Goal: Task Accomplishment & Management: Manage account settings

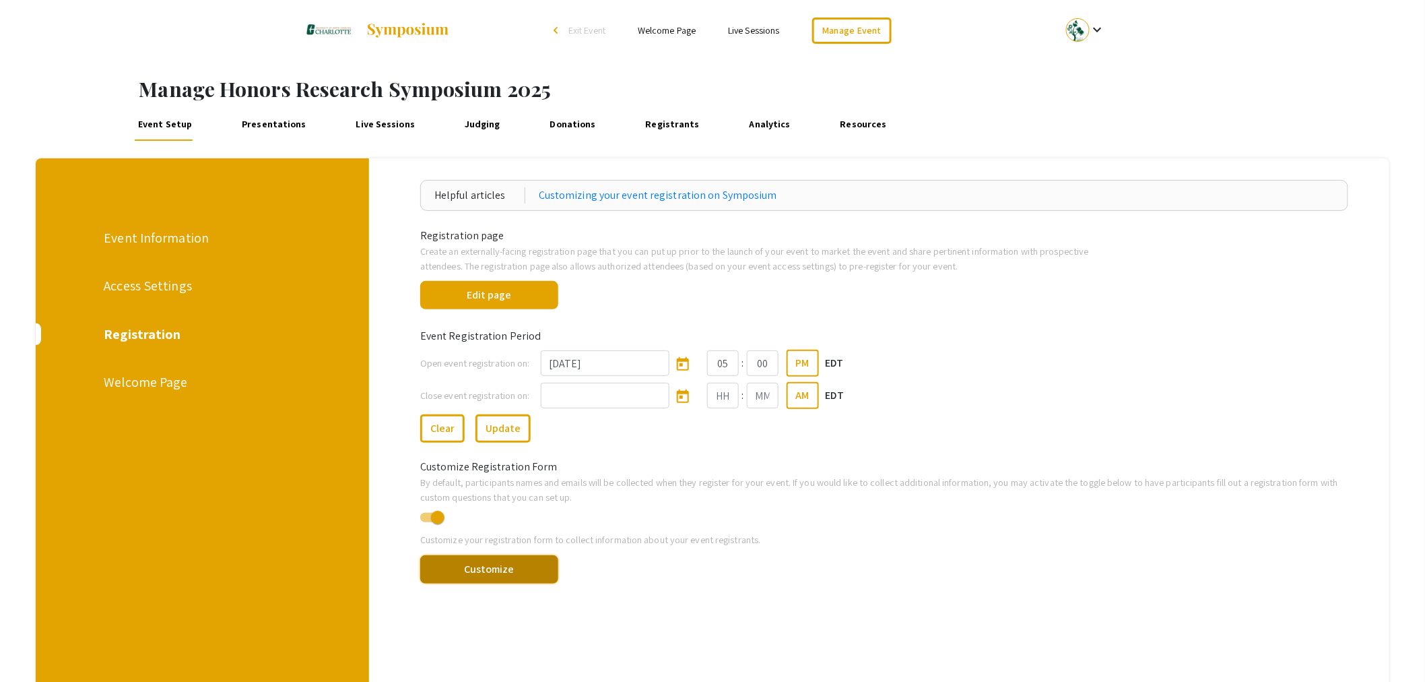
click at [520, 568] on button "Customize" at bounding box center [489, 569] width 138 height 28
click at [494, 293] on button "Edit page" at bounding box center [489, 295] width 138 height 28
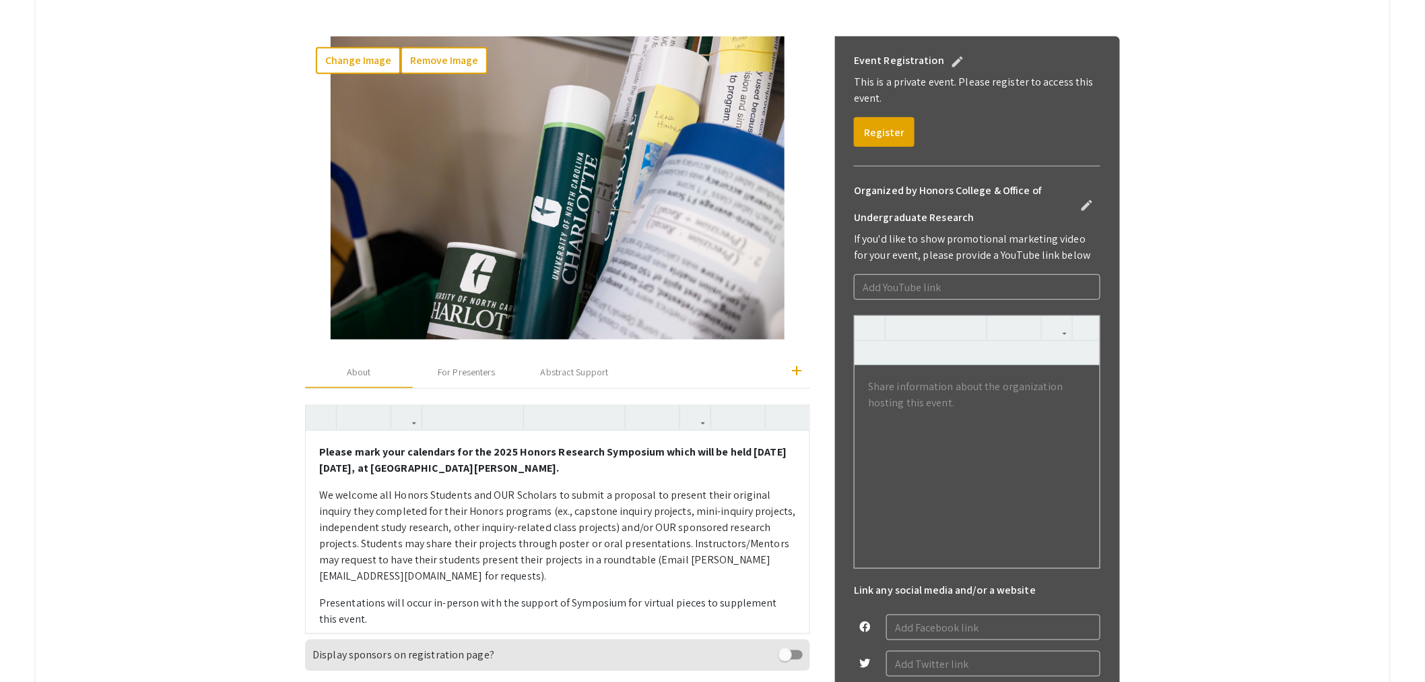
scroll to position [598, 0]
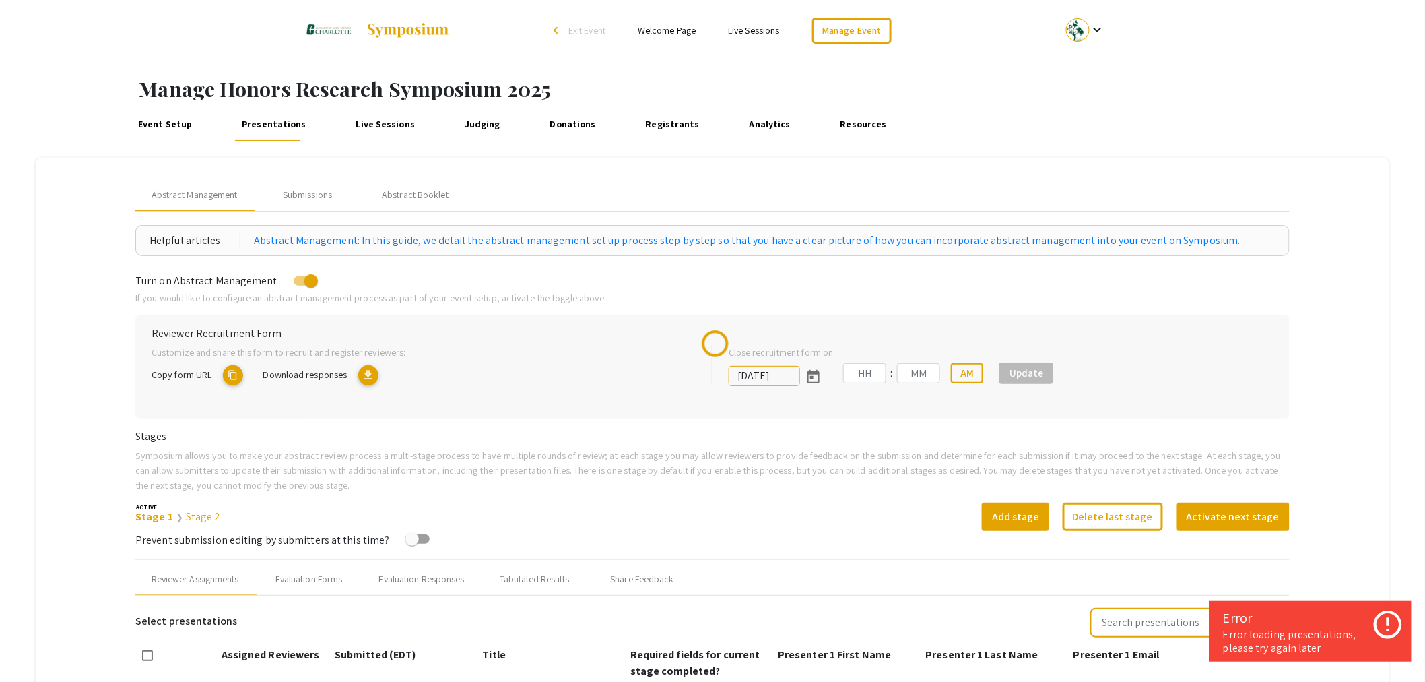
type input "[DATE]"
type input "11"
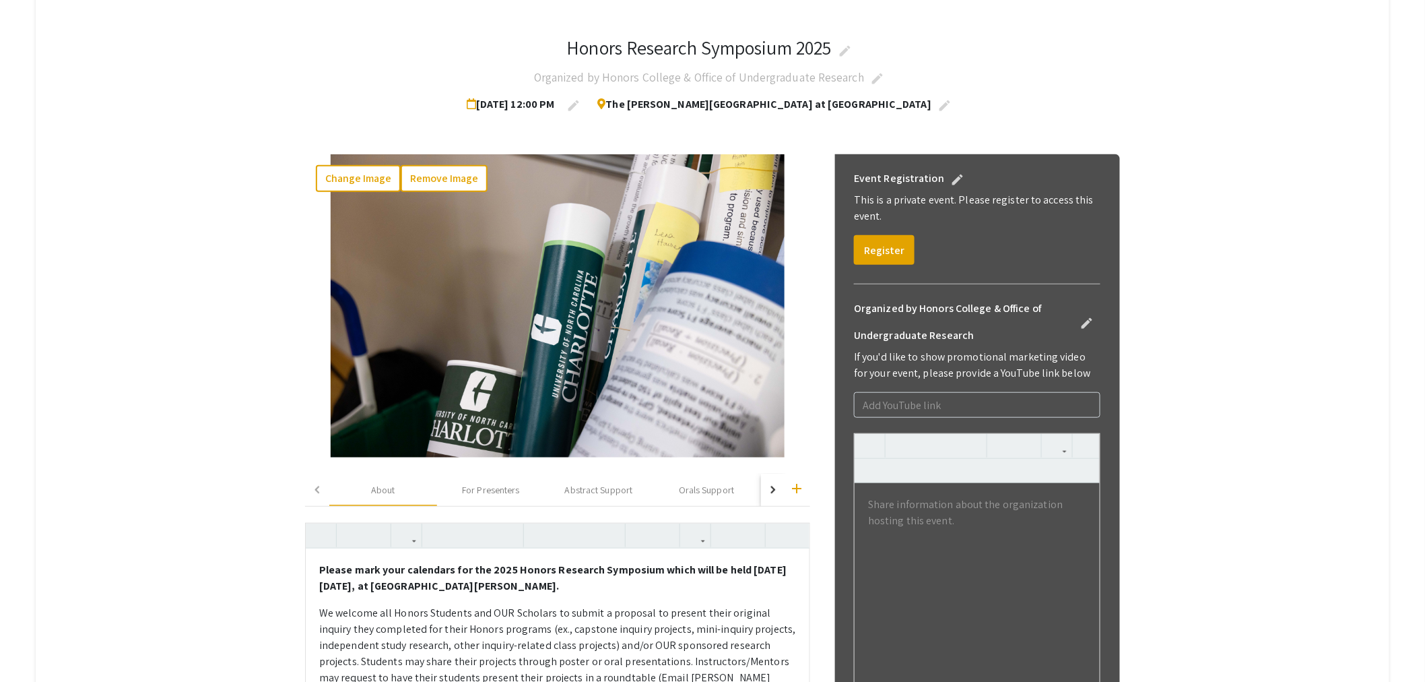
scroll to position [449, 0]
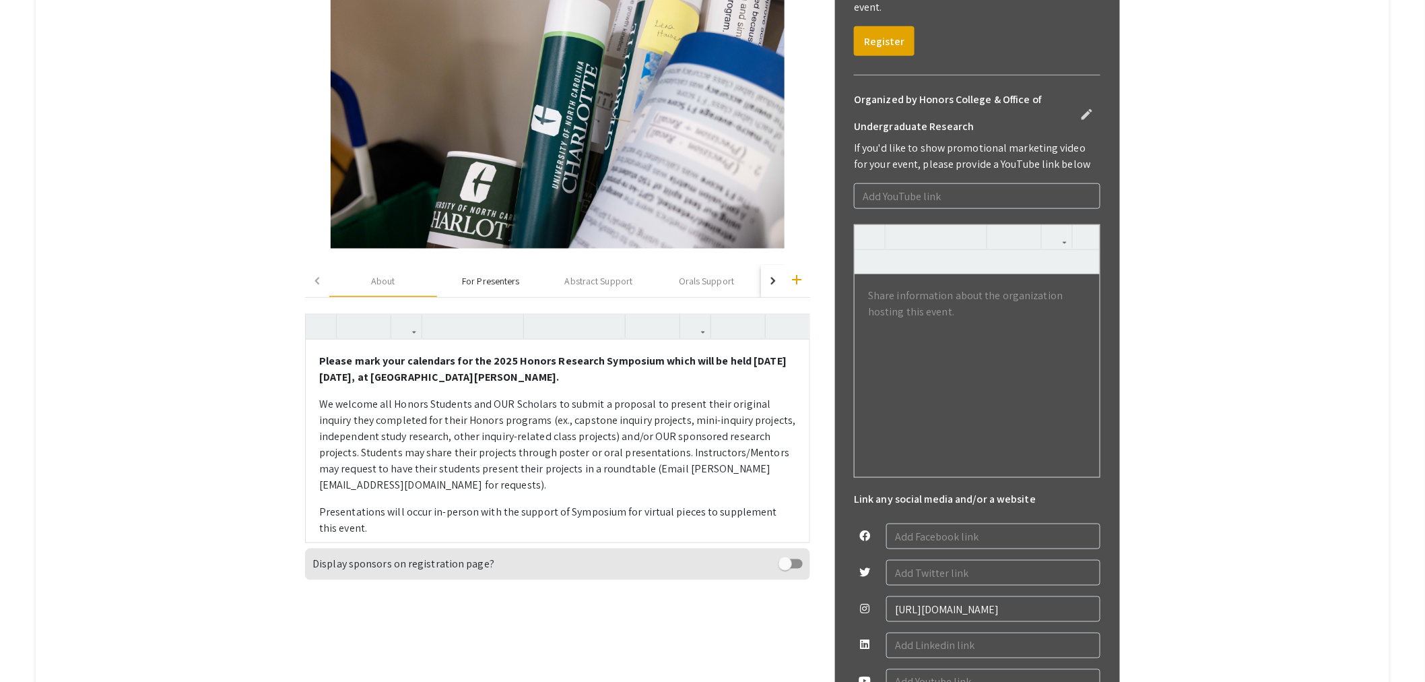
click at [500, 281] on div "For Presenters" at bounding box center [490, 281] width 57 height 14
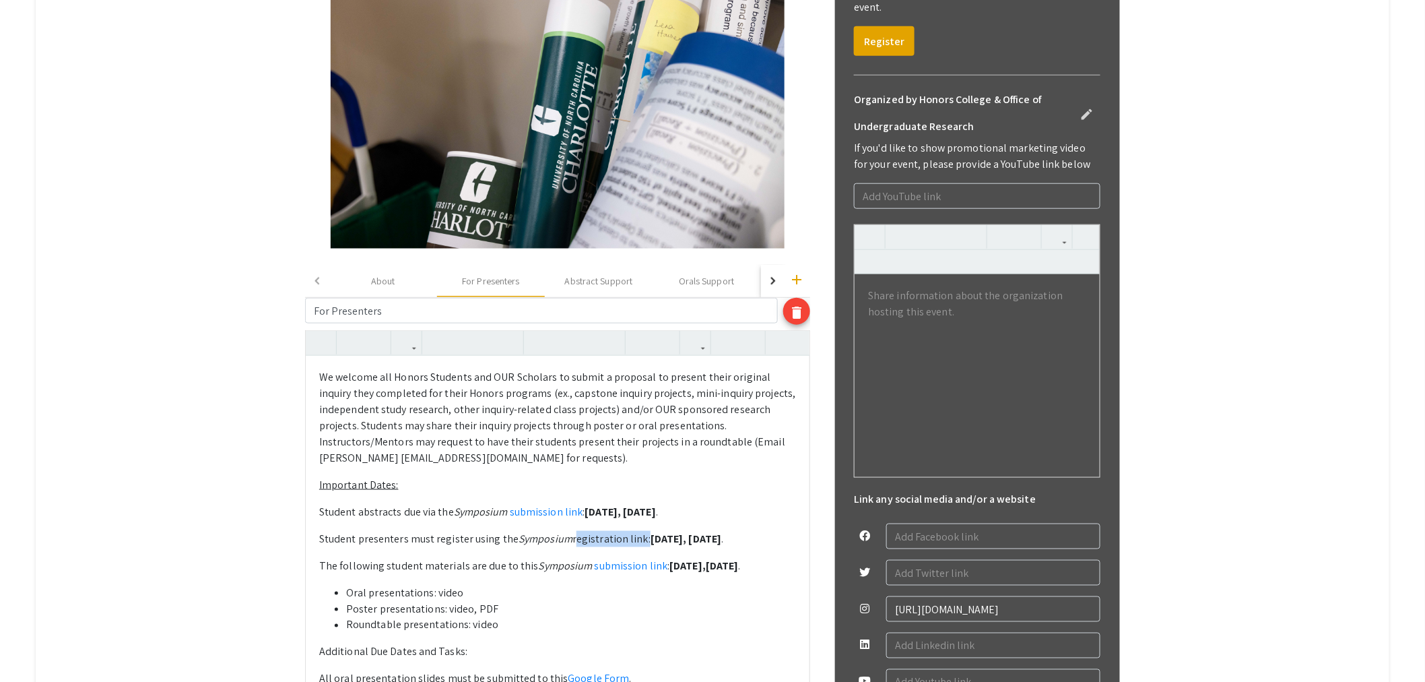
drag, startPoint x: 657, startPoint y: 537, endPoint x: 587, endPoint y: 540, distance: 69.4
click at [587, 540] on p "Student presenters must register using the Symposium registration link: Friday,…" at bounding box center [557, 539] width 477 height 16
click at [707, 339] on button "button" at bounding box center [696, 343] width 24 height 24
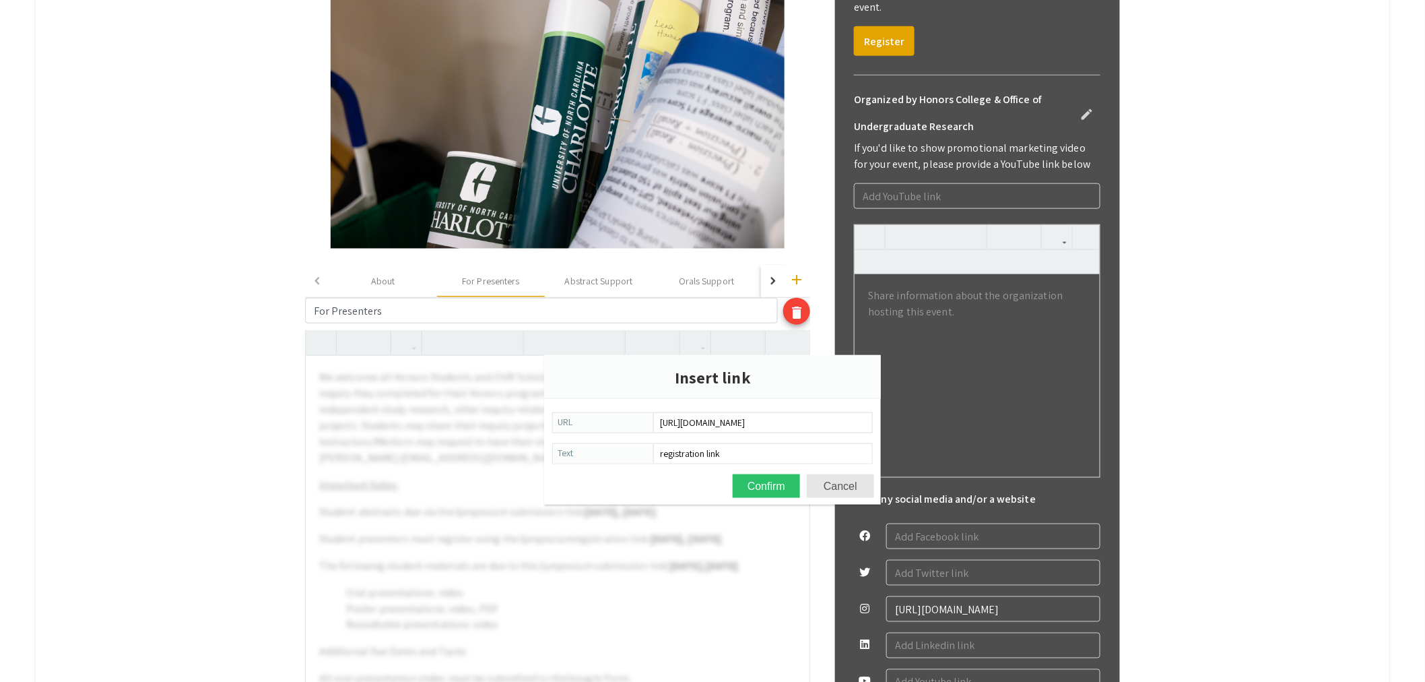
scroll to position [0, 65]
type input "https://symposium.foragerone.com/2025-honors-symposium/register"
click at [755, 488] on button "Confirm" at bounding box center [766, 486] width 67 height 24
type textarea "<p>We welcome all Honors Students and OUR Scholars to submit a proposal to pres…"
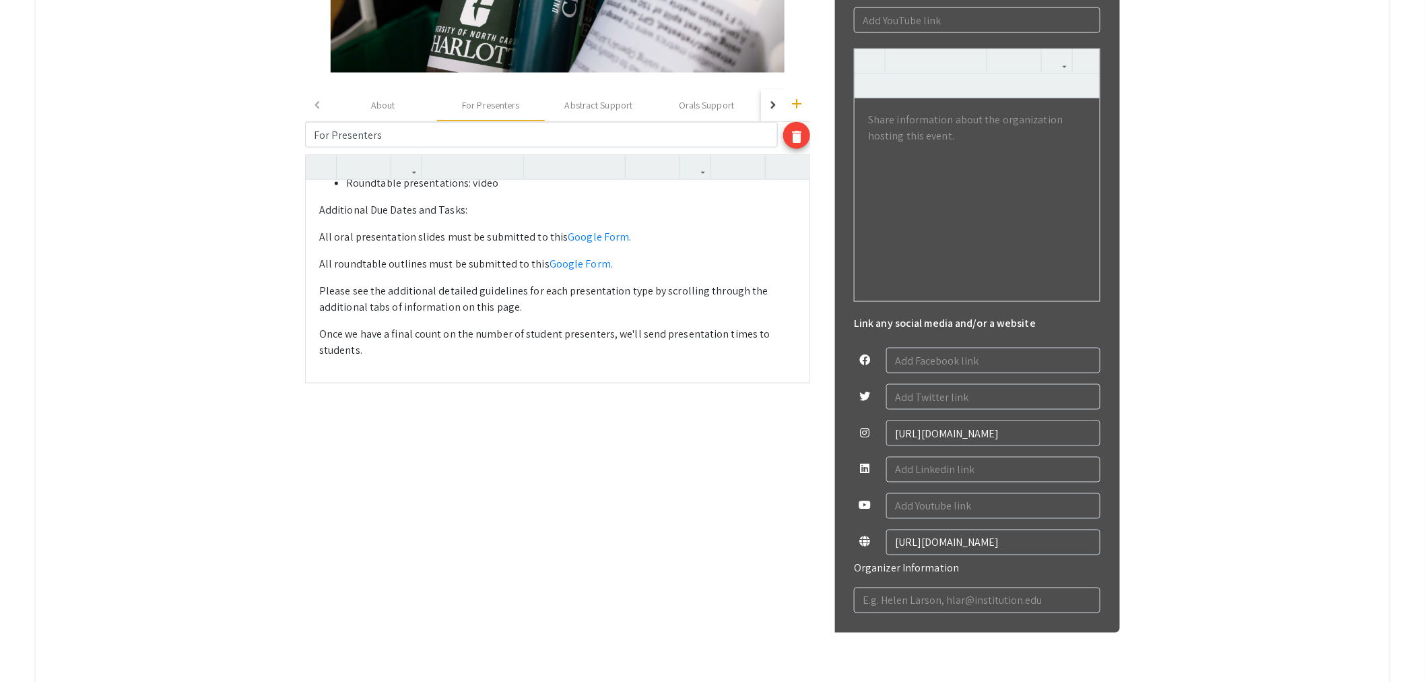
scroll to position [598, 0]
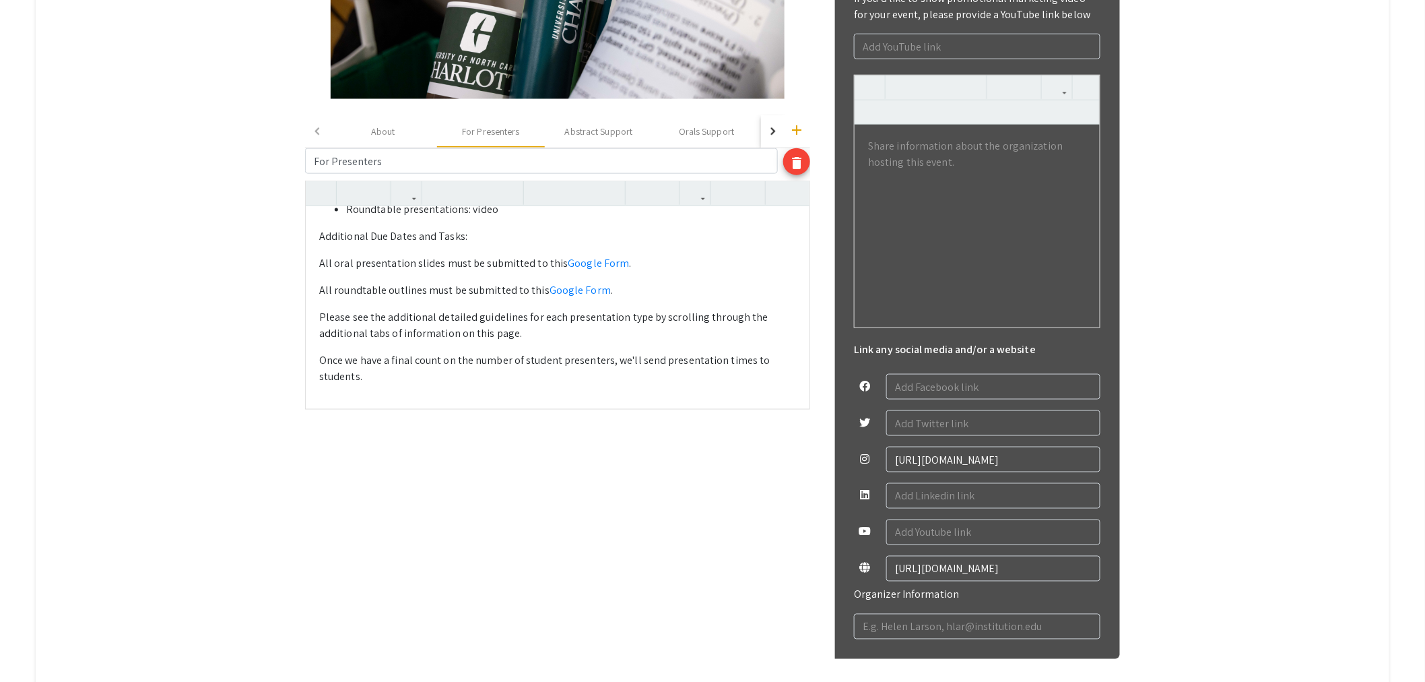
click at [654, 347] on div "We welcome all Honors Students and OUR Scholars to submit a proposal to present…" at bounding box center [558, 307] width 504 height 202
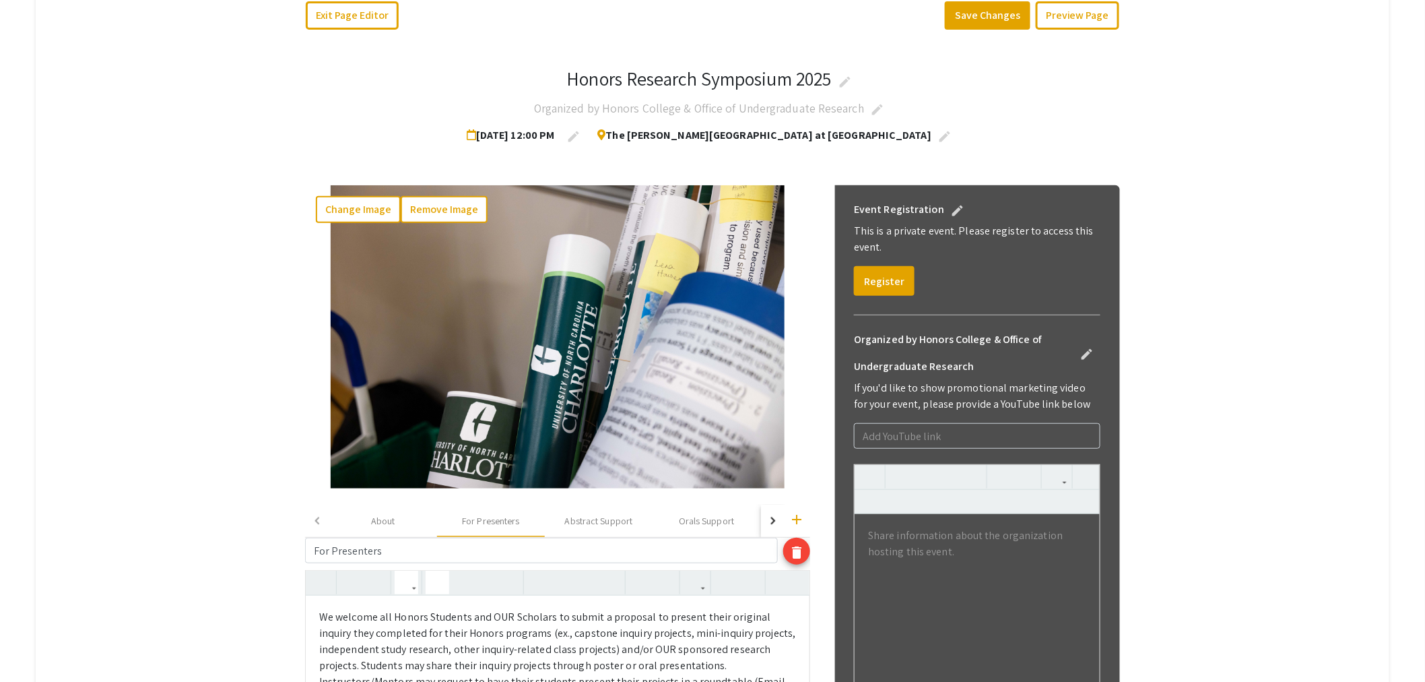
scroll to position [125, 0]
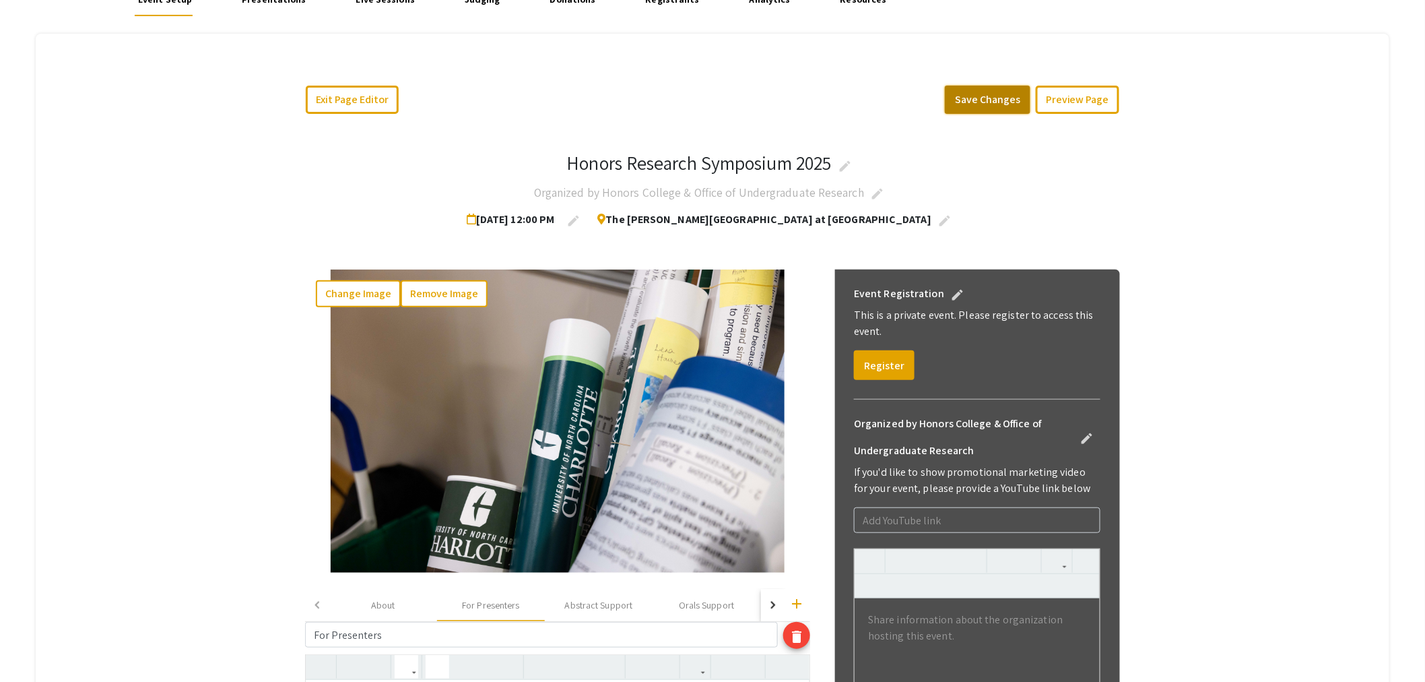
click at [993, 96] on button "Save Changes" at bounding box center [988, 100] width 86 height 28
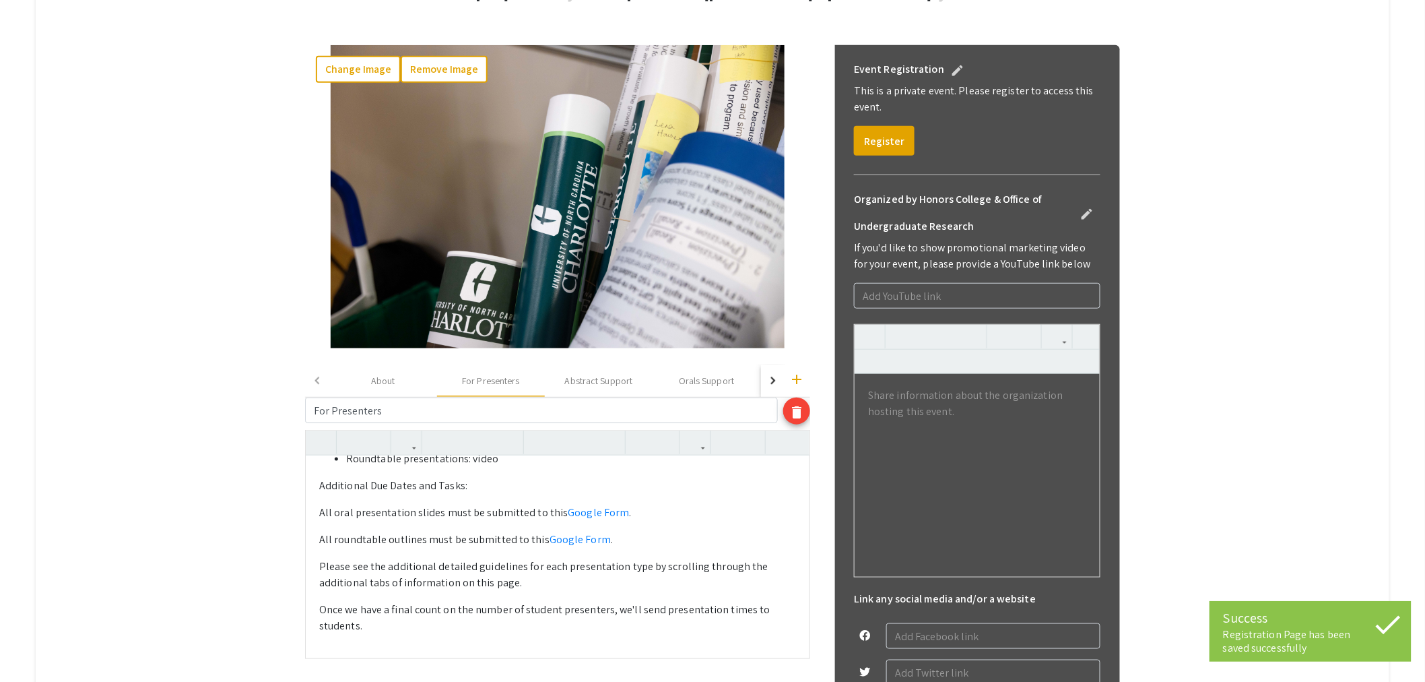
scroll to position [574, 0]
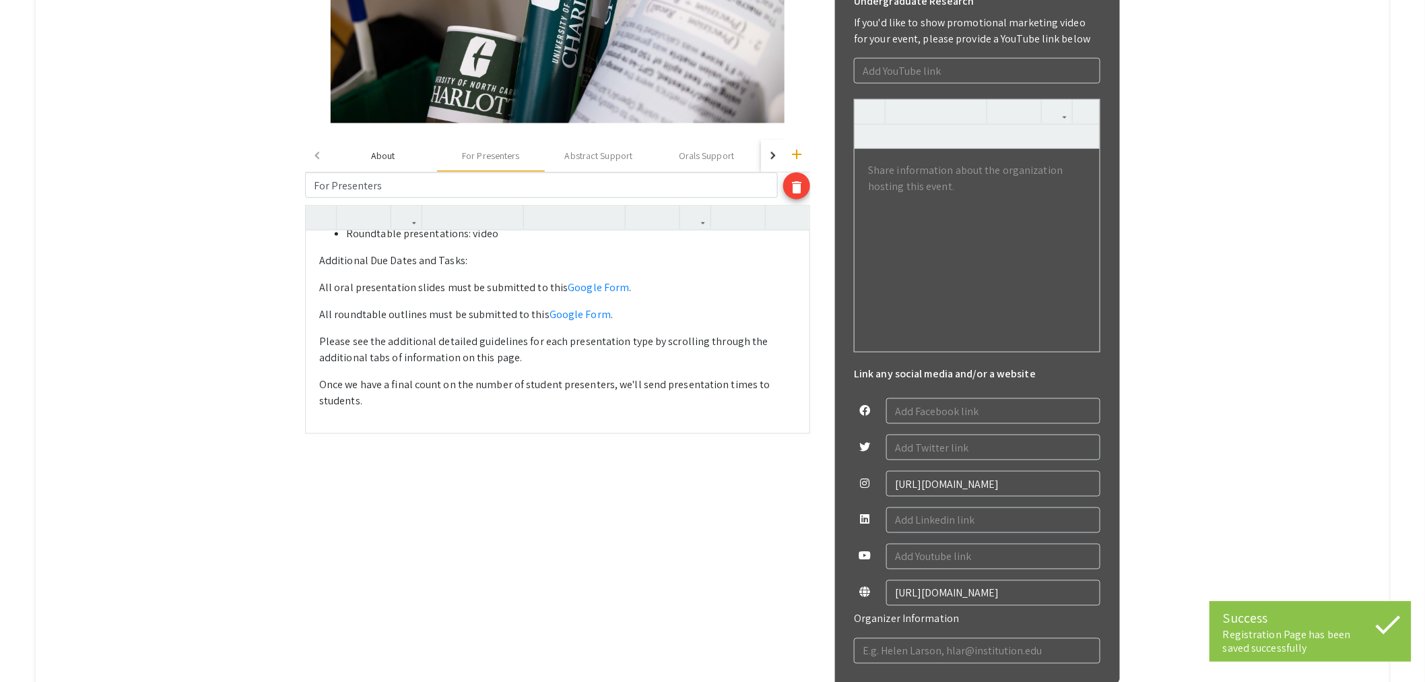
click at [389, 156] on div "About" at bounding box center [383, 156] width 24 height 14
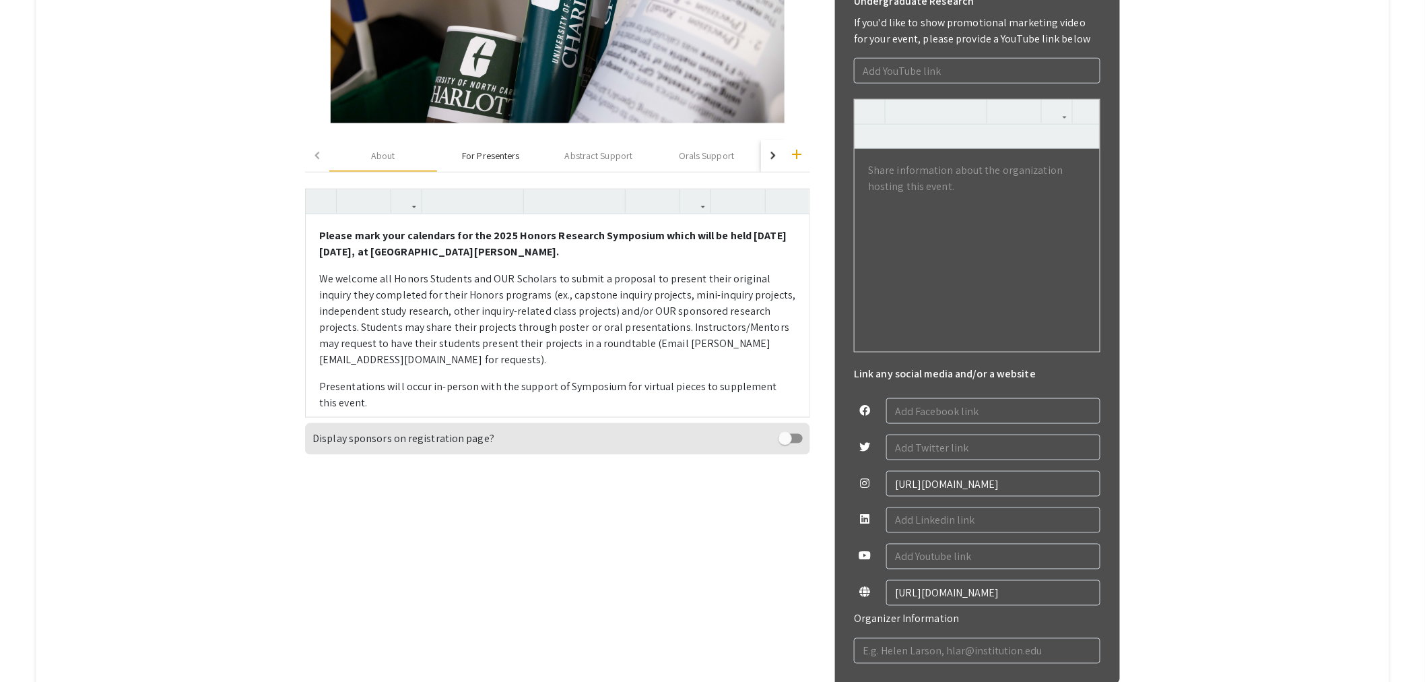
click at [483, 160] on div "For Presenters" at bounding box center [490, 156] width 57 height 14
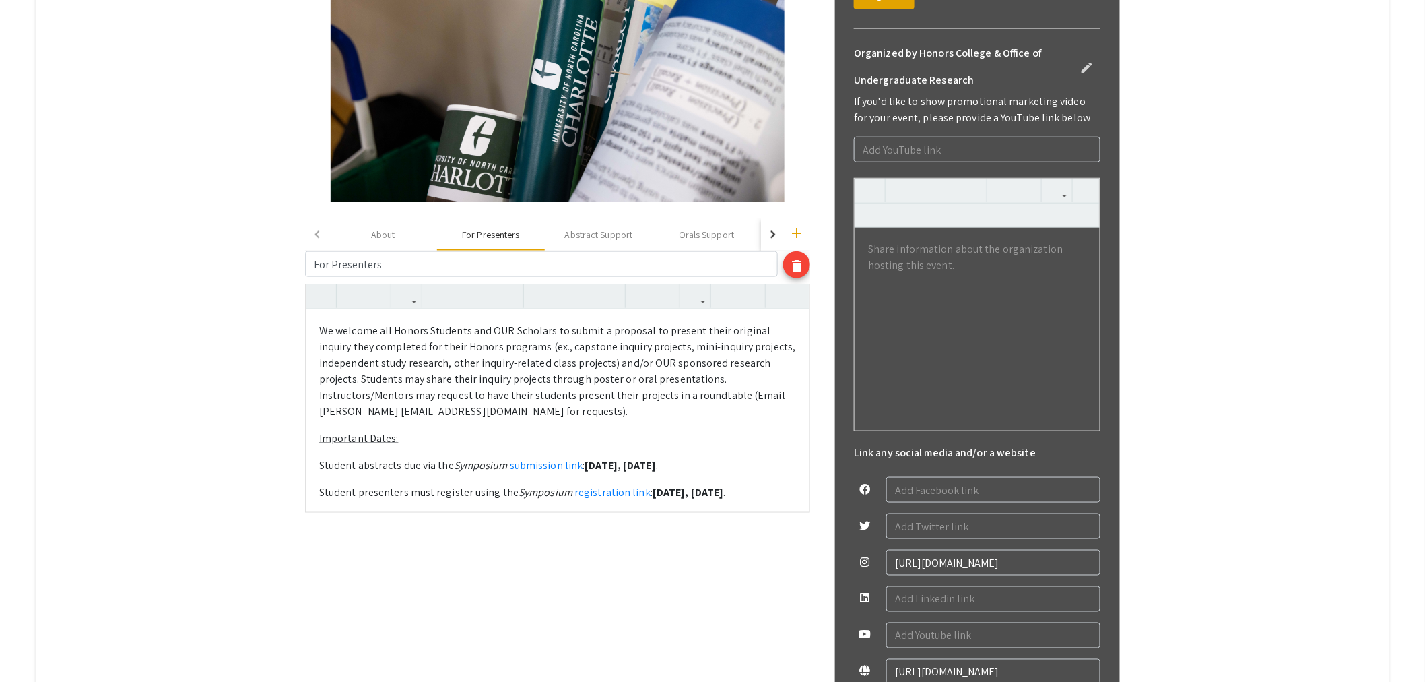
scroll to position [424, 0]
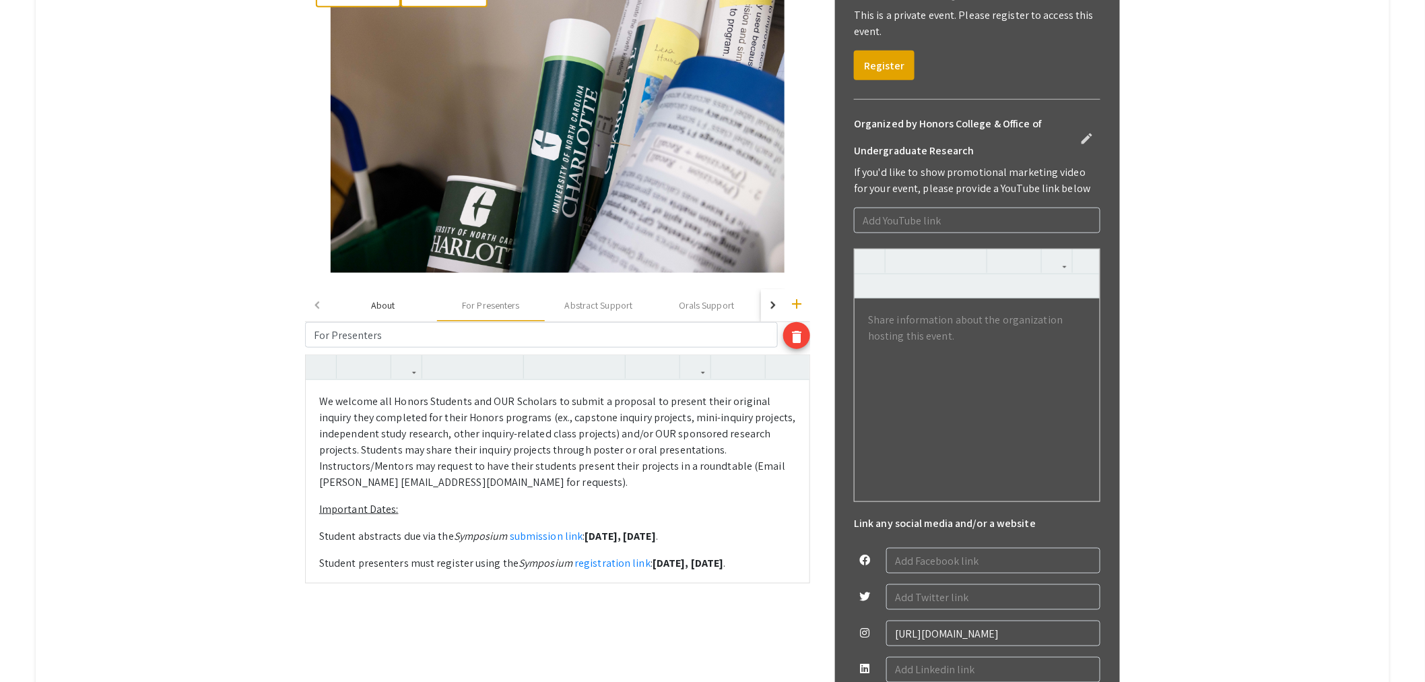
click at [372, 304] on div "About" at bounding box center [383, 305] width 108 height 32
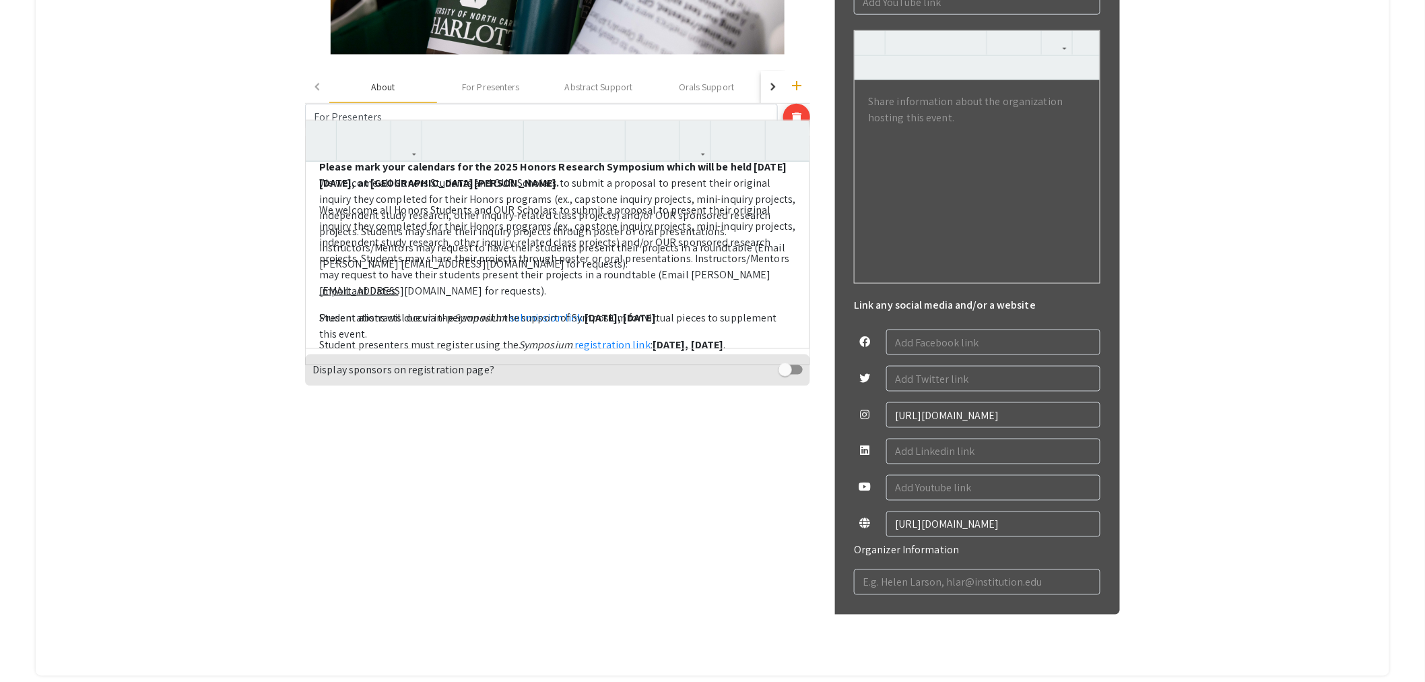
scroll to position [649, 0]
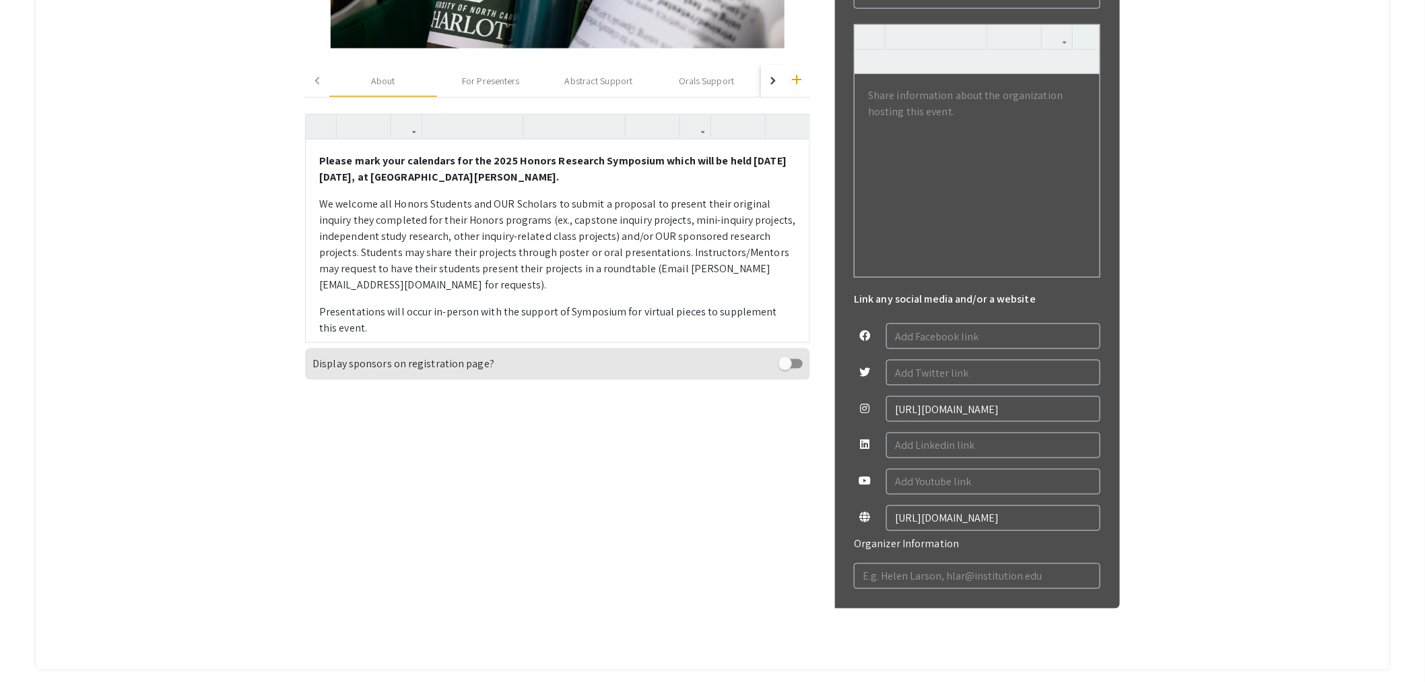
click at [790, 366] on span at bounding box center [784, 363] width 13 height 13
click at [785, 368] on input "checkbox" at bounding box center [785, 368] width 1 height 1
checkbox input "true"
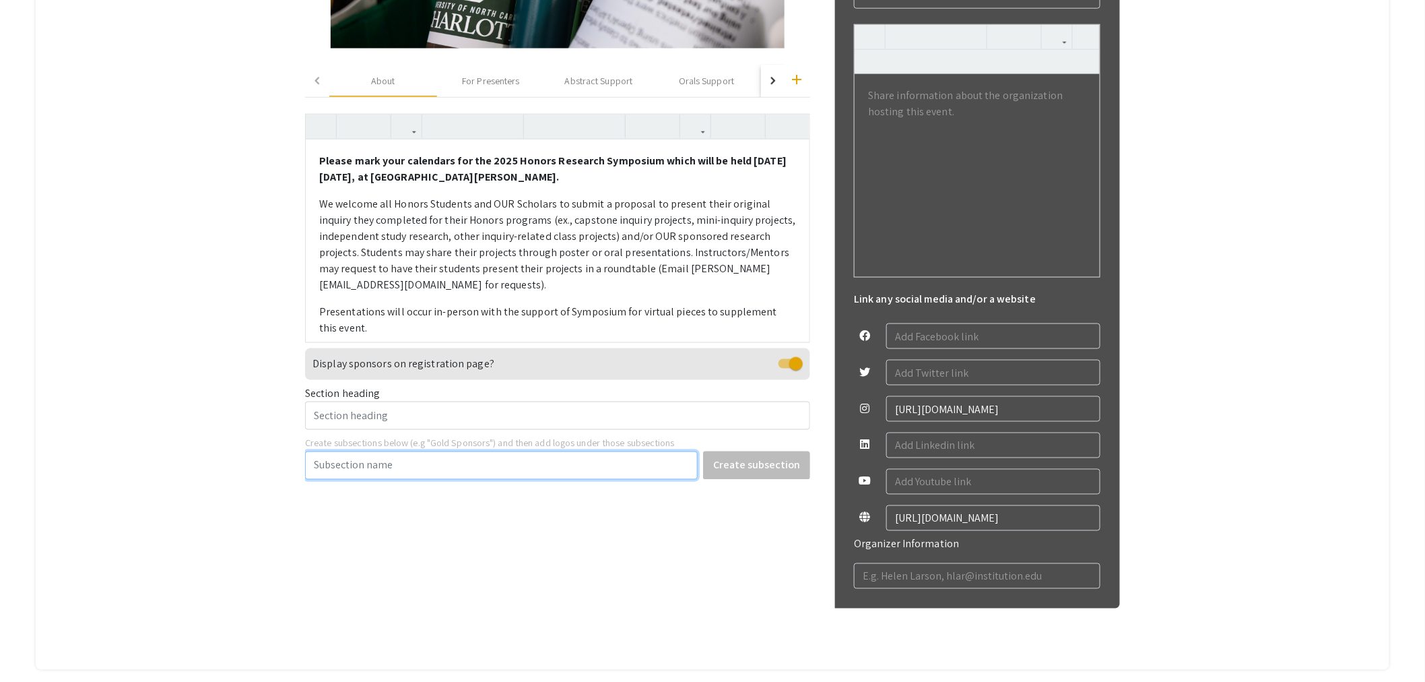
click at [405, 467] on input "Create subsections below (e.g "Gold Sponsors") and then add logos under those s…" at bounding box center [501, 465] width 393 height 28
type input "Sponsored By:"
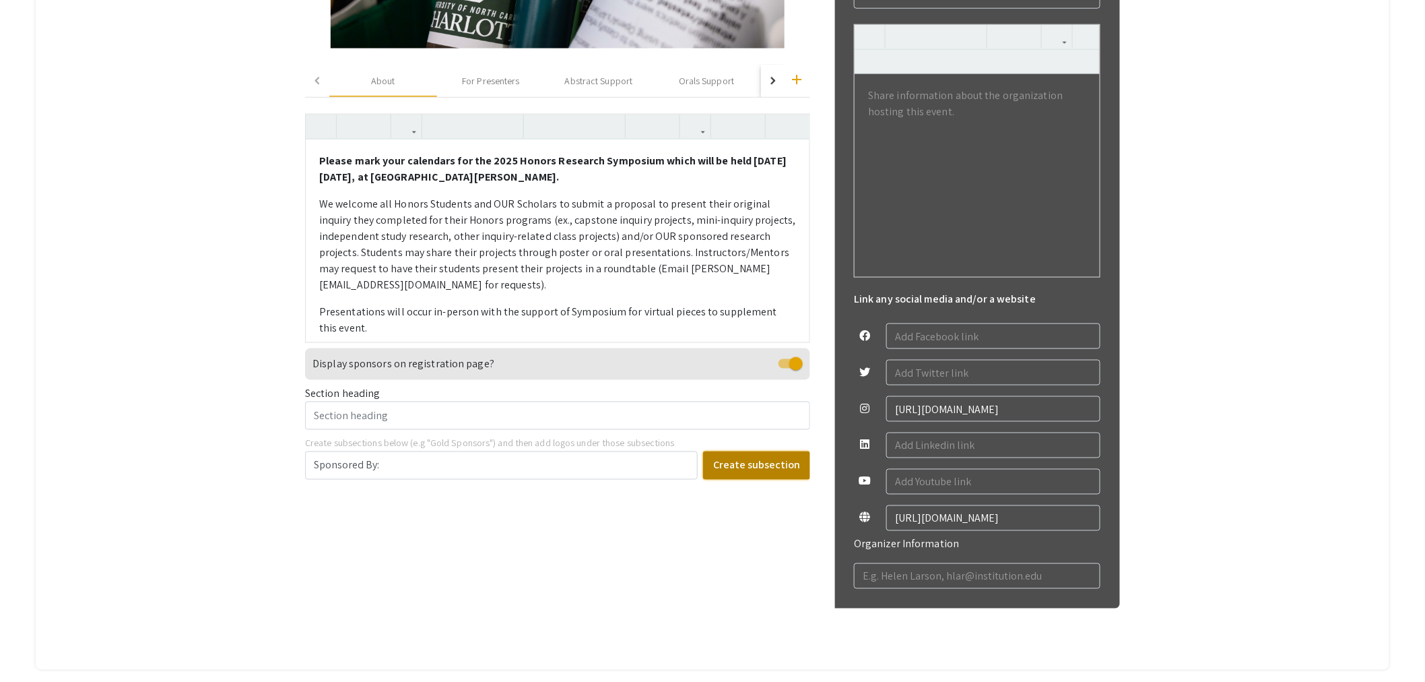
click at [779, 461] on button "Create subsection" at bounding box center [756, 465] width 107 height 28
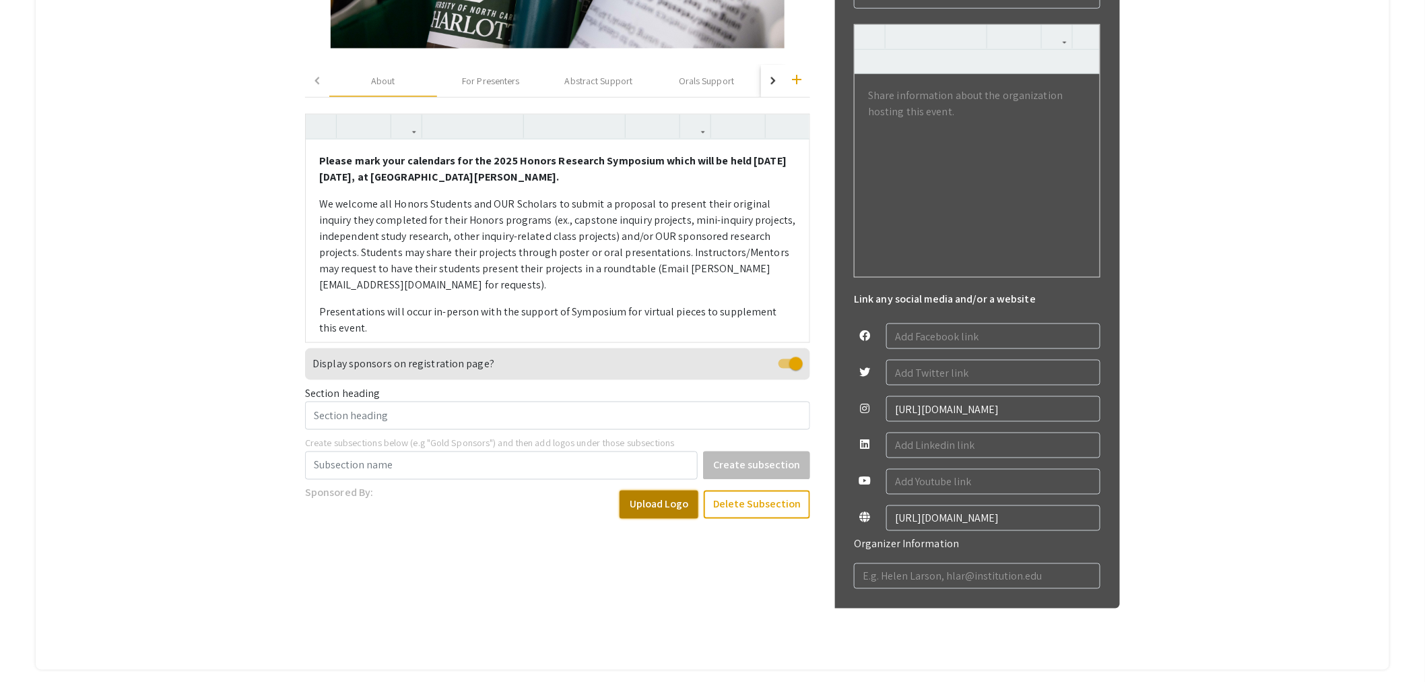
click at [674, 496] on button "Upload Logo" at bounding box center [659, 504] width 79 height 28
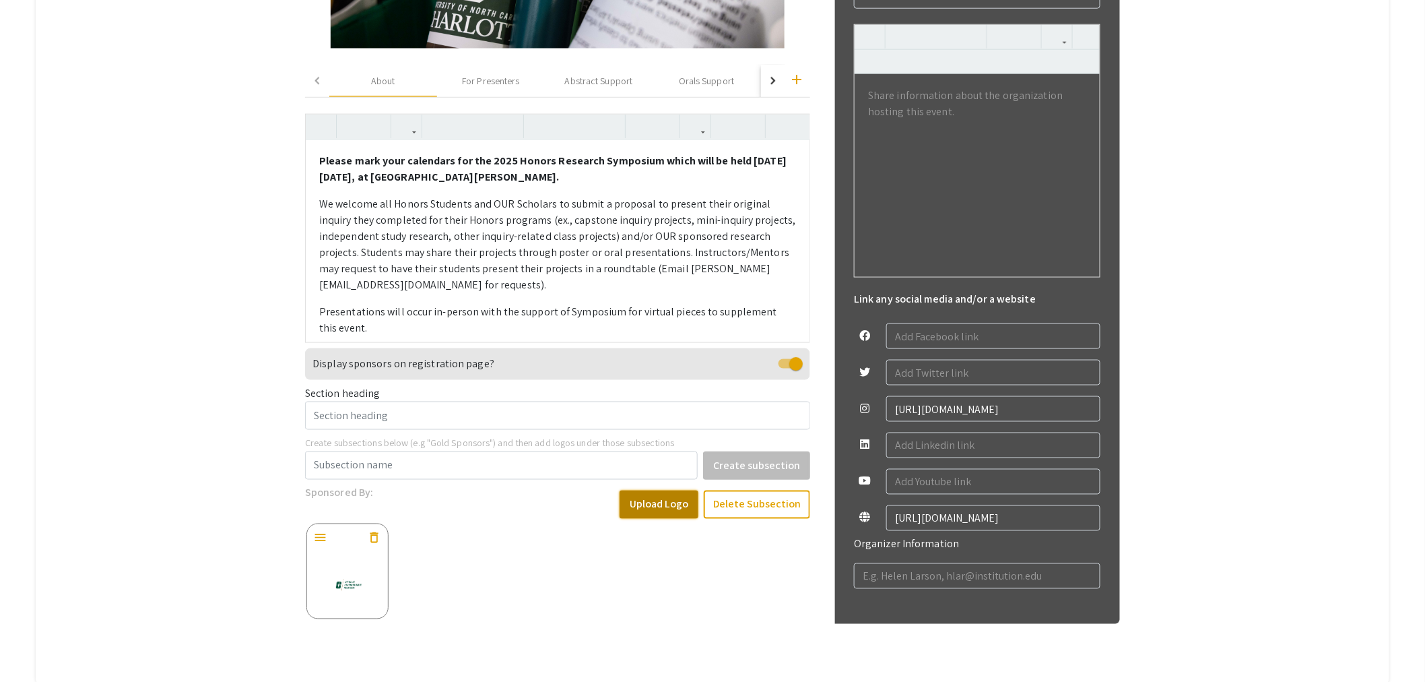
click at [671, 507] on button "Upload Logo" at bounding box center [659, 504] width 79 height 28
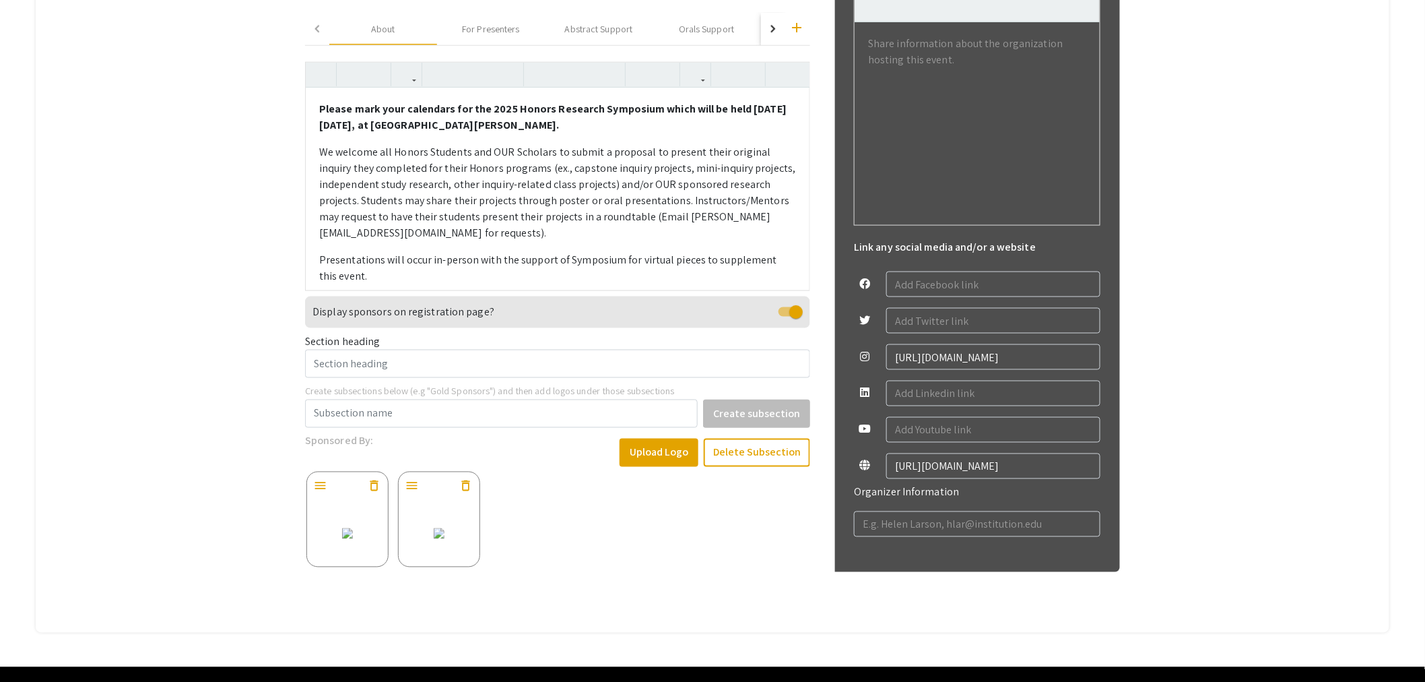
scroll to position [750, 0]
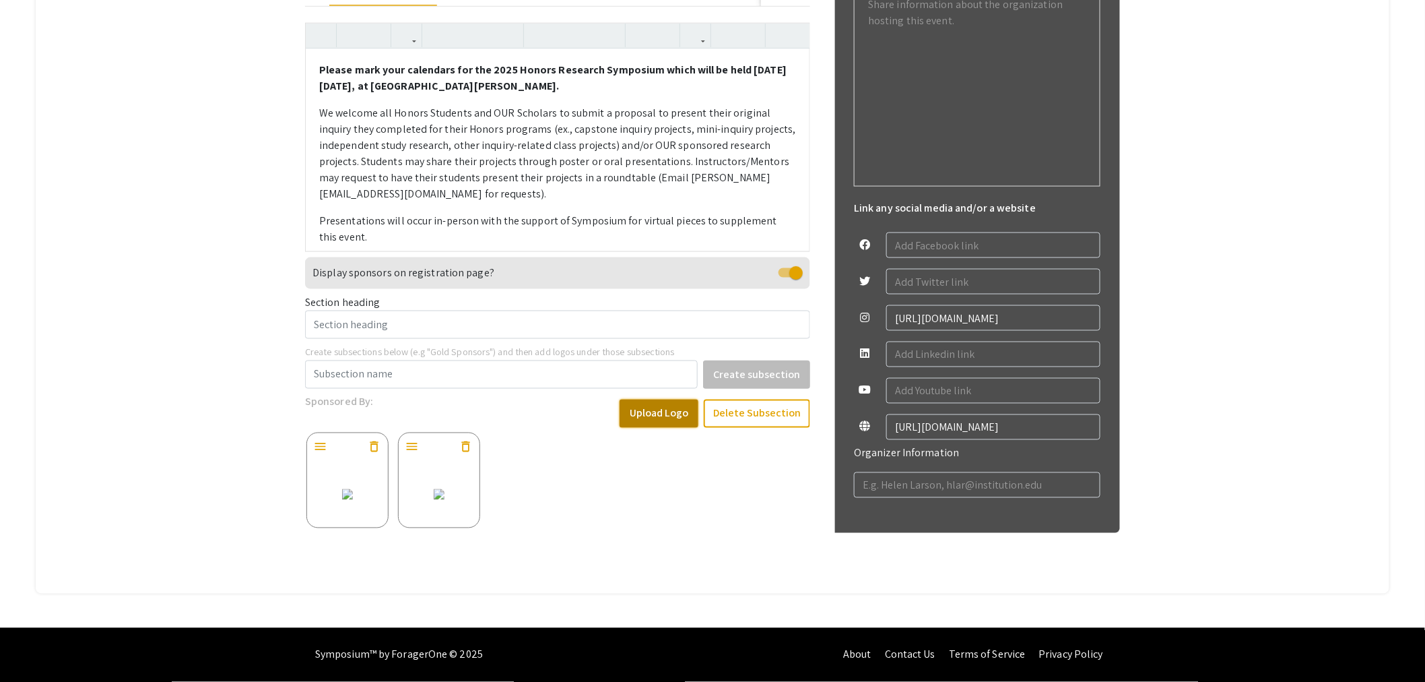
click at [678, 407] on button "Upload Logo" at bounding box center [659, 413] width 79 height 28
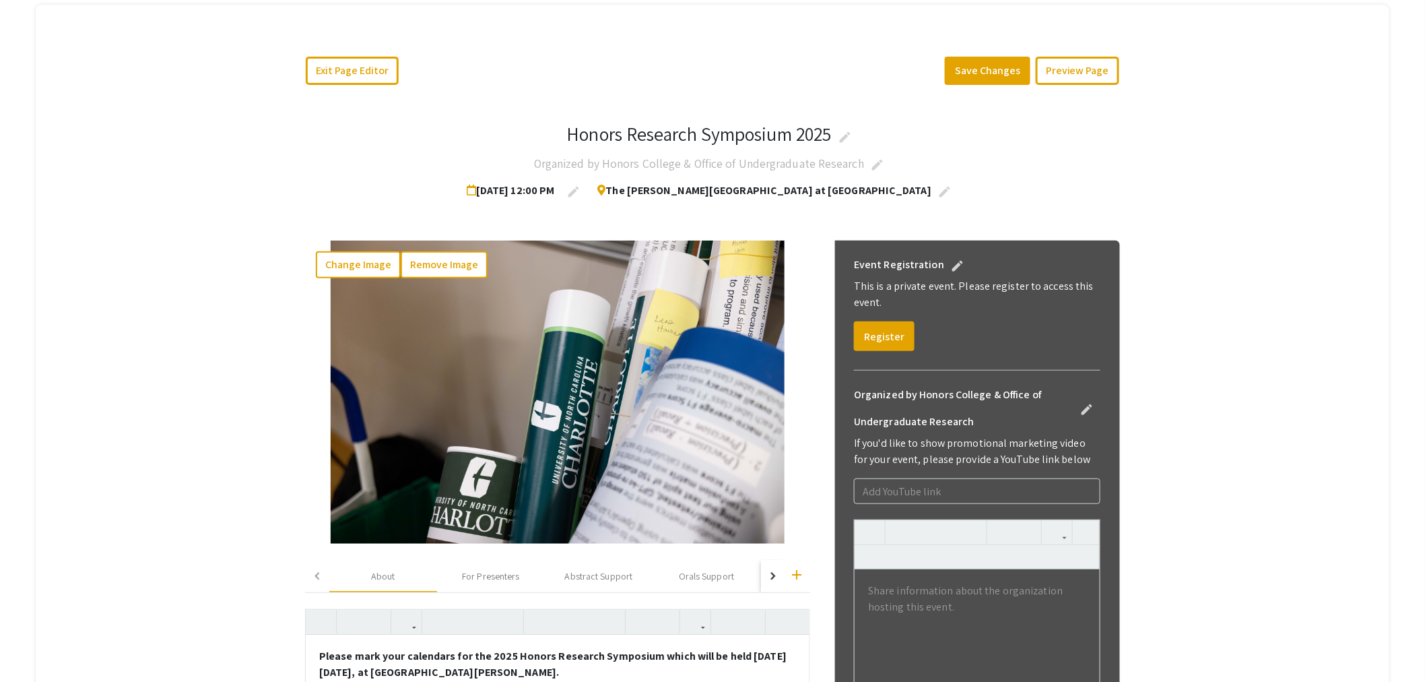
scroll to position [76, 0]
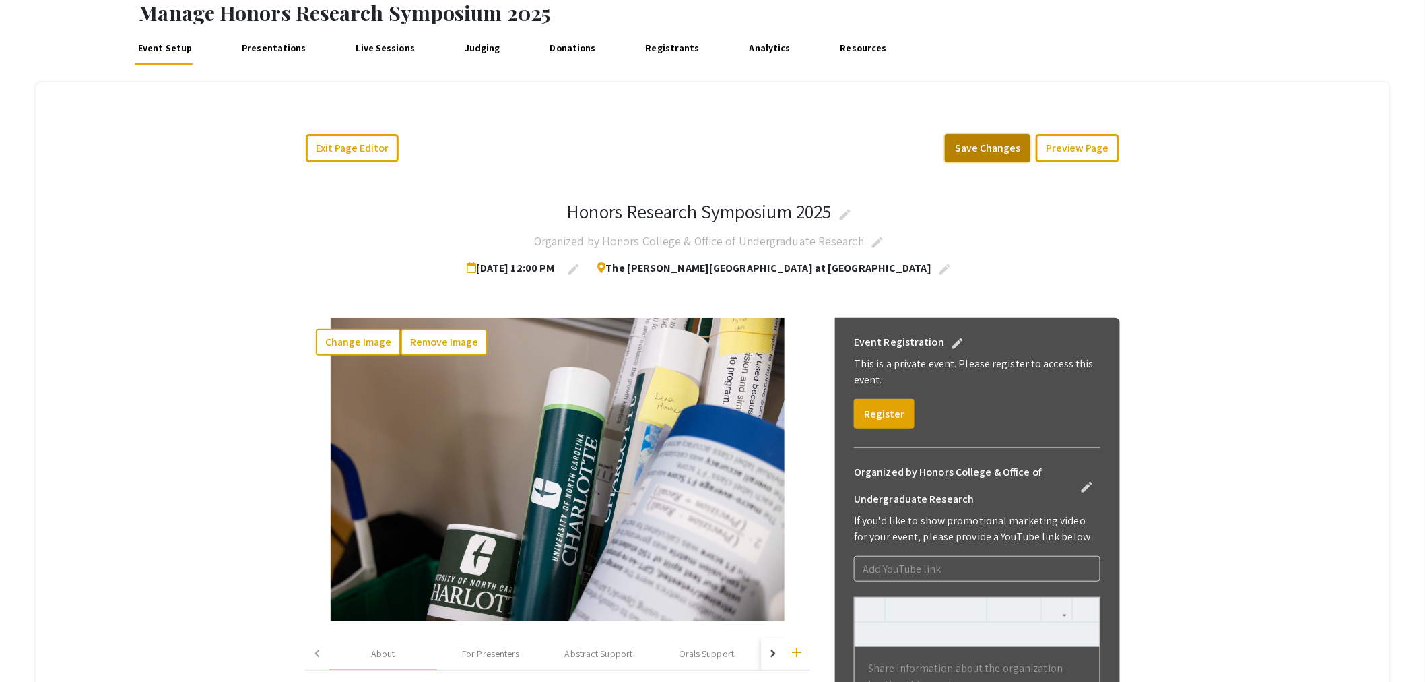
click at [1007, 146] on button "Save Changes" at bounding box center [988, 148] width 86 height 28
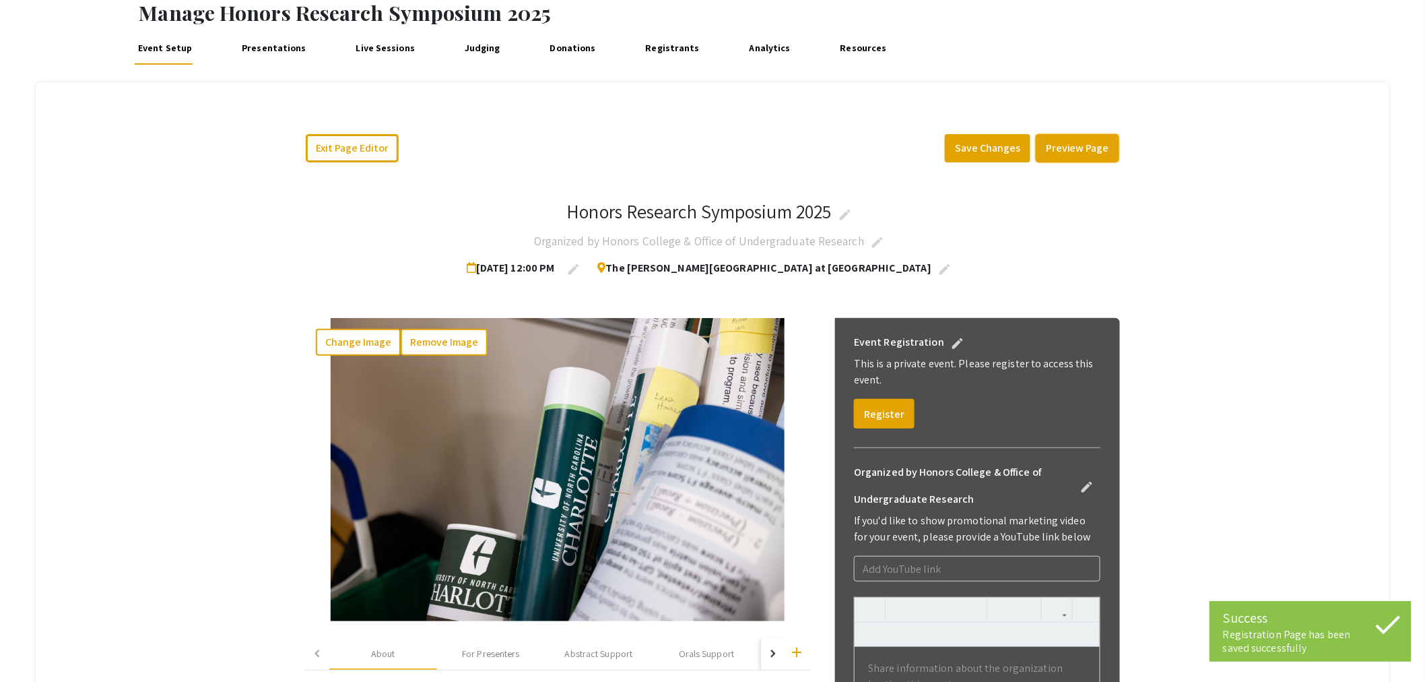
click at [1081, 148] on button "Preview Page" at bounding box center [1078, 148] width 84 height 28
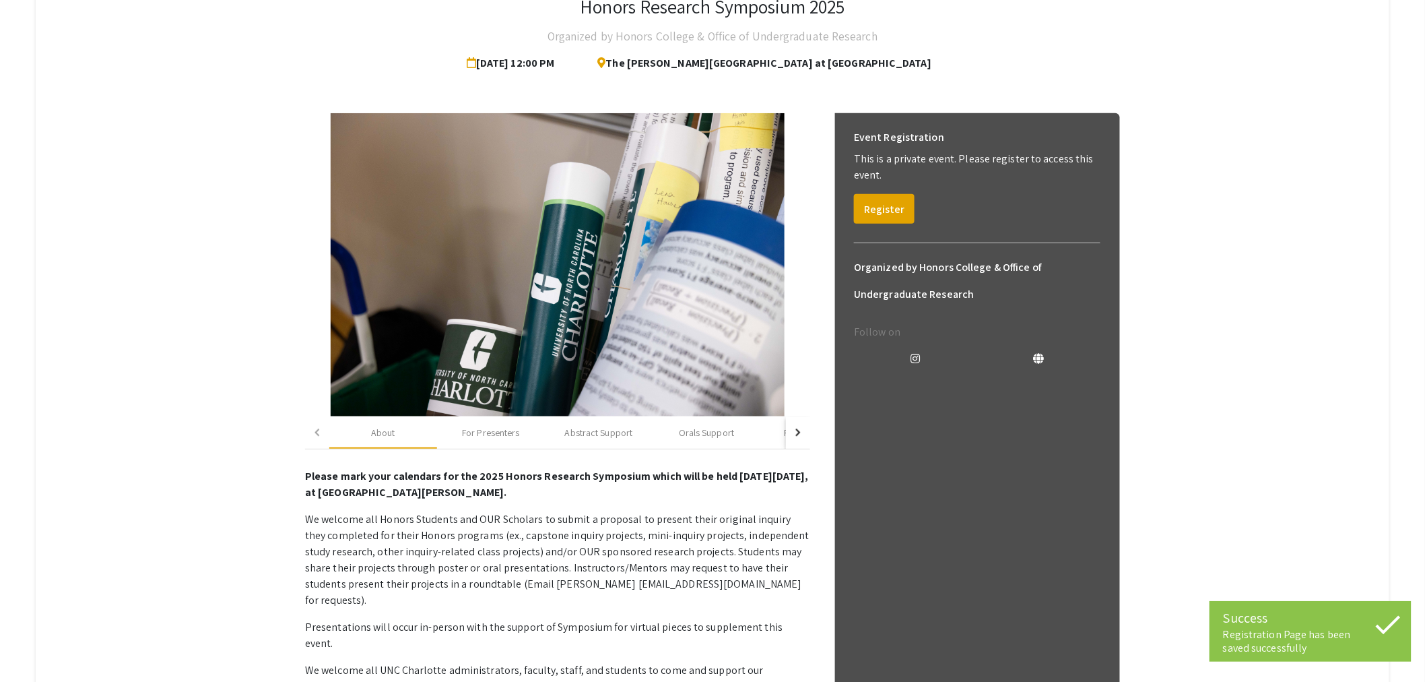
scroll to position [151, 0]
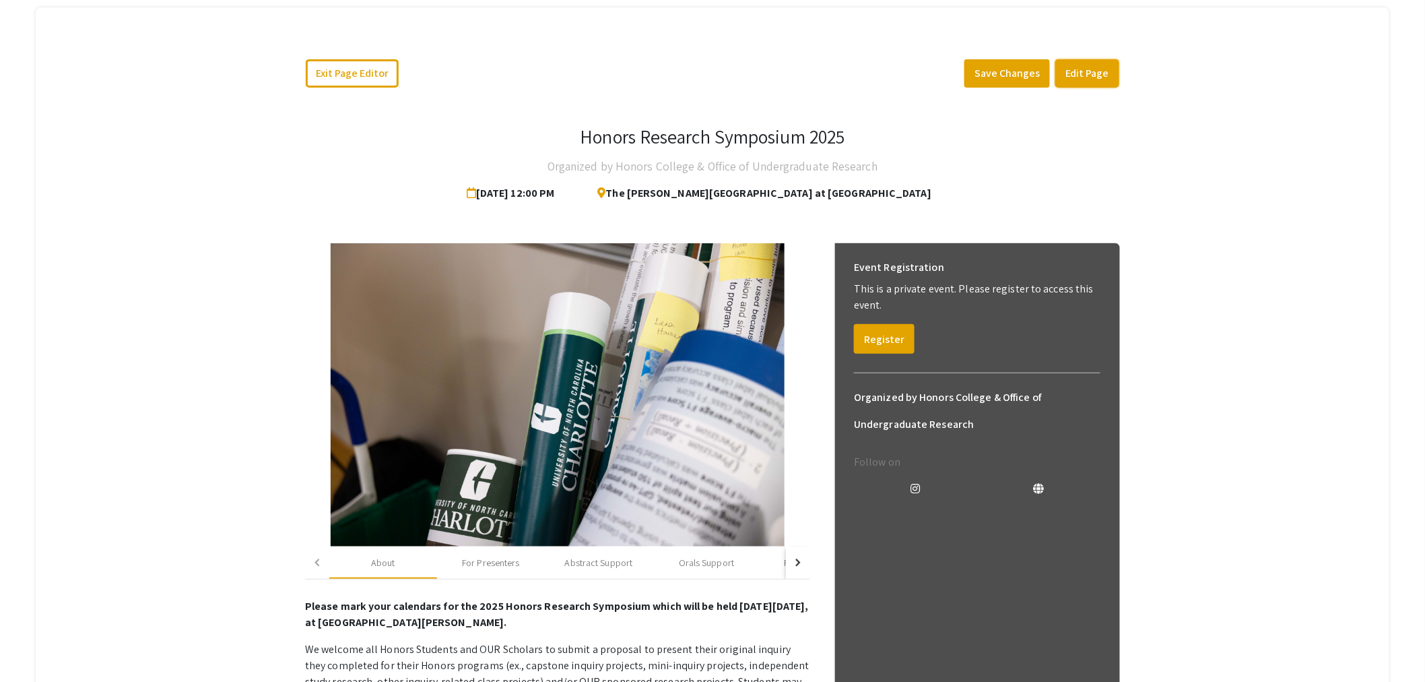
click at [1092, 73] on button "Edit Page" at bounding box center [1087, 73] width 64 height 28
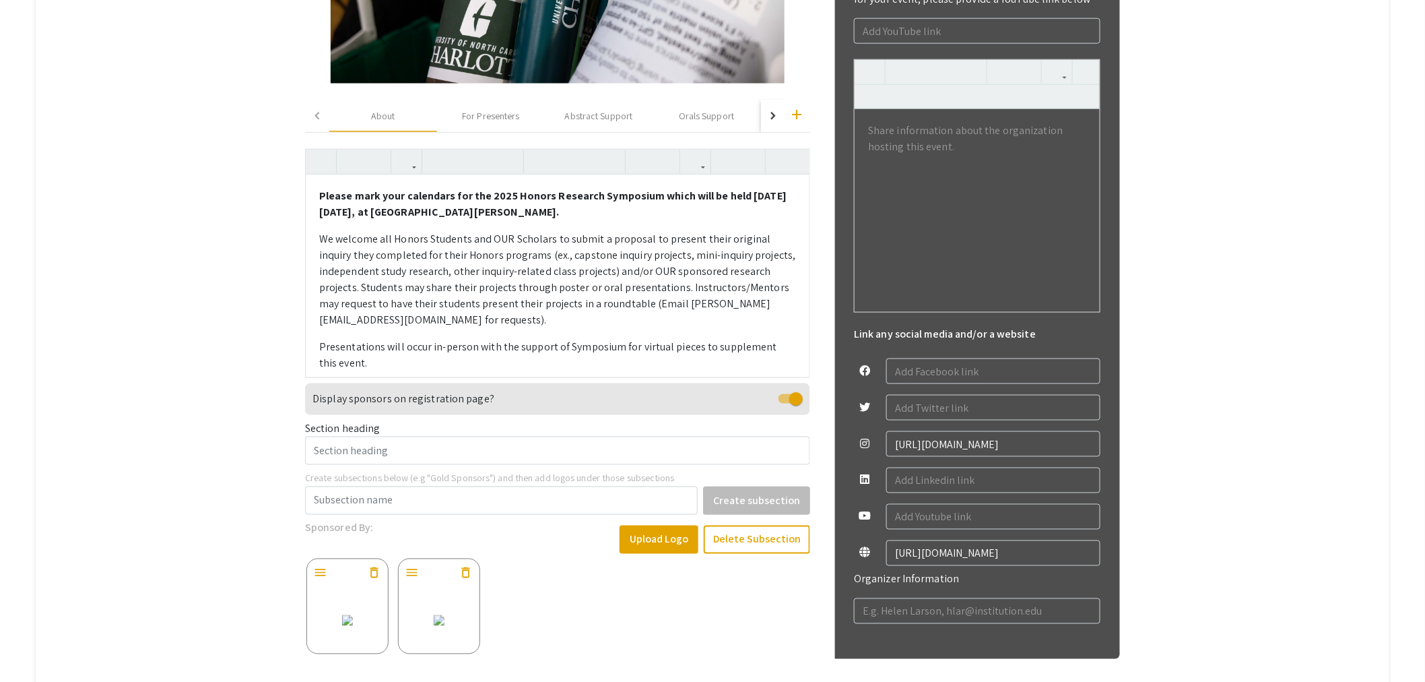
scroll to position [750, 0]
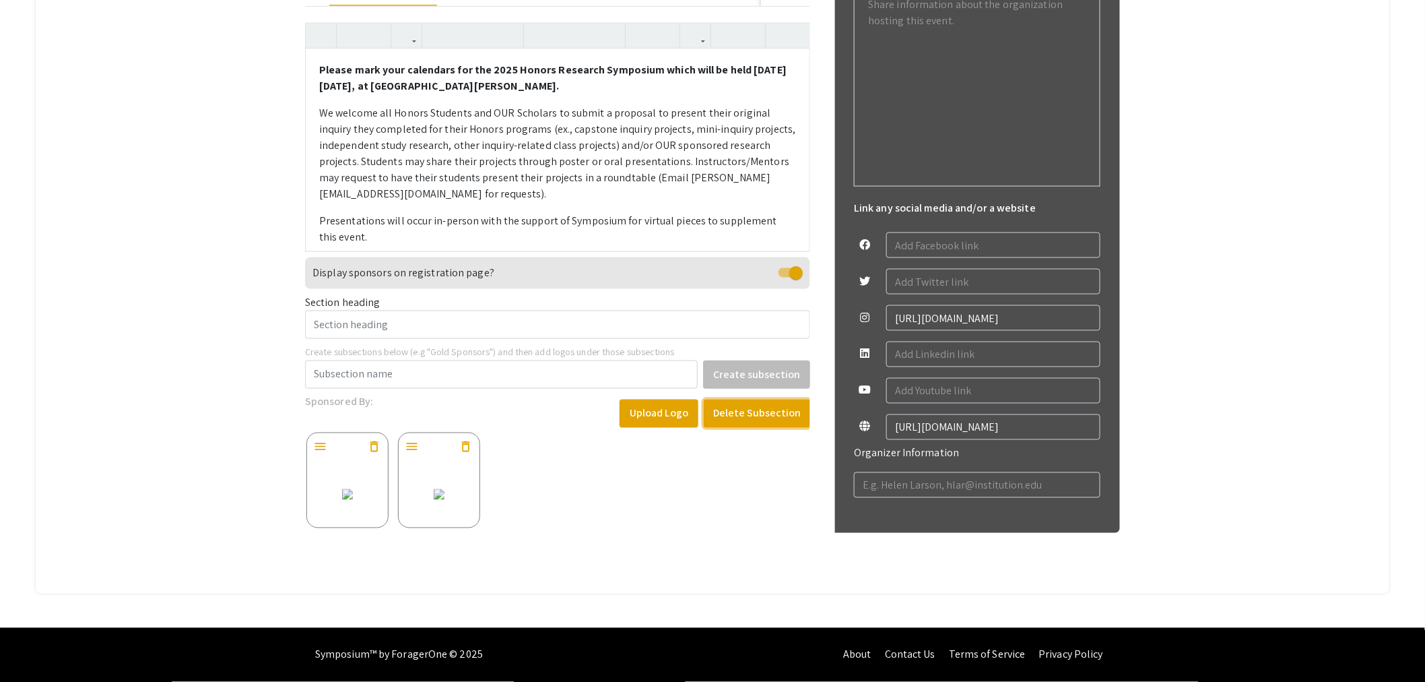
click at [786, 402] on button "Delete Subsection" at bounding box center [757, 413] width 106 height 28
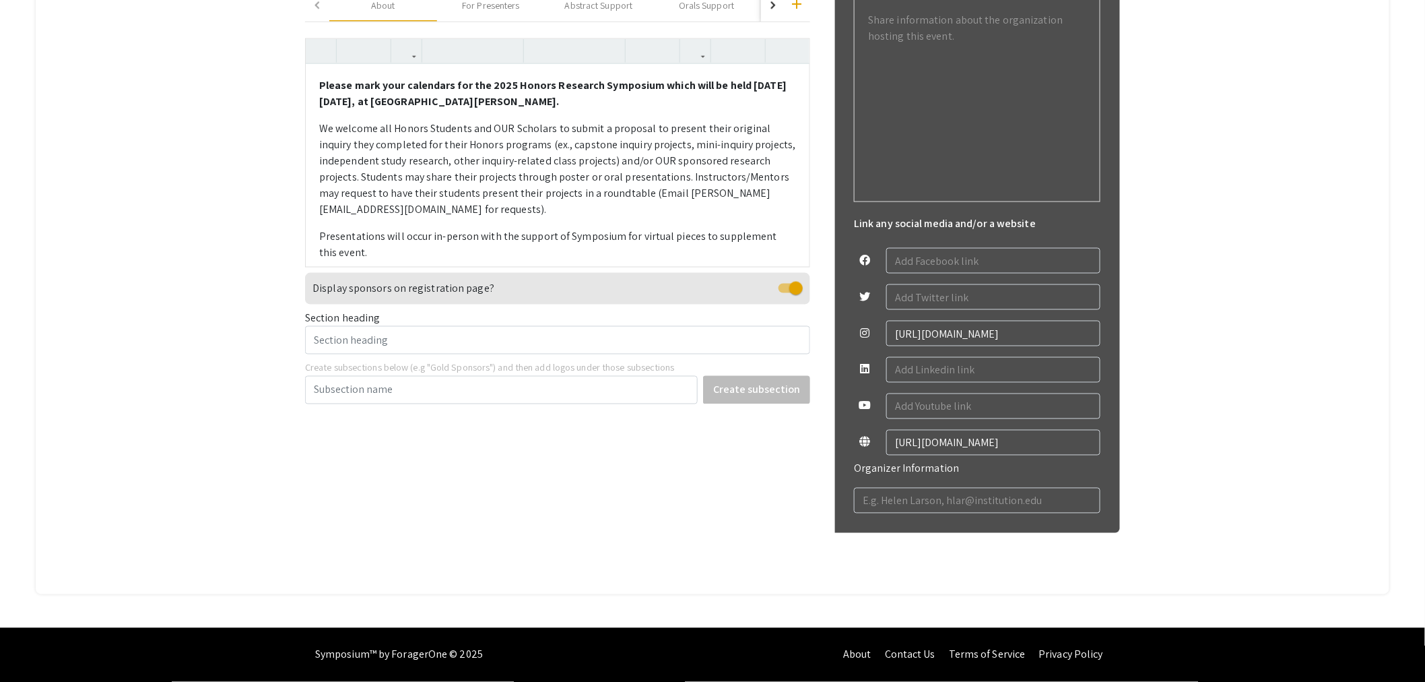
scroll to position [723, 0]
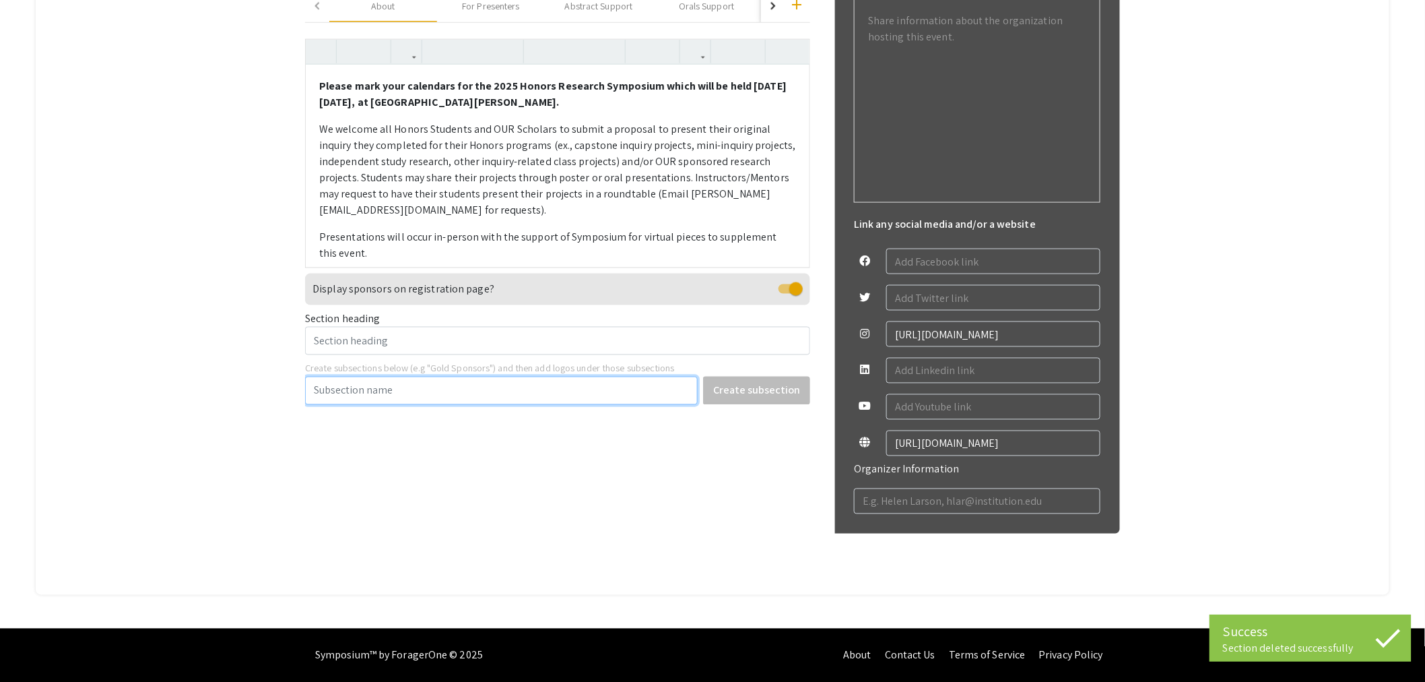
click at [439, 394] on input "Create subsections below (e.g "Gold Sponsors") and then add logos under those s…" at bounding box center [501, 390] width 393 height 28
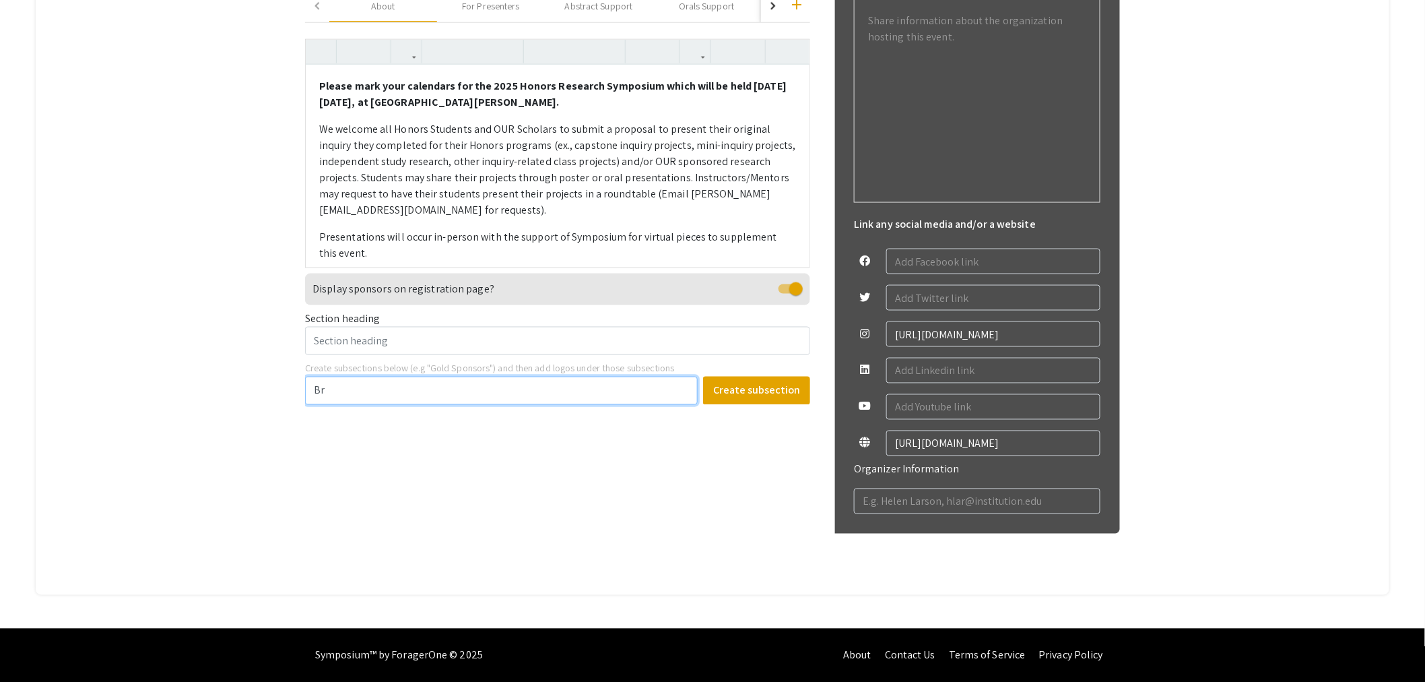
type input "B"
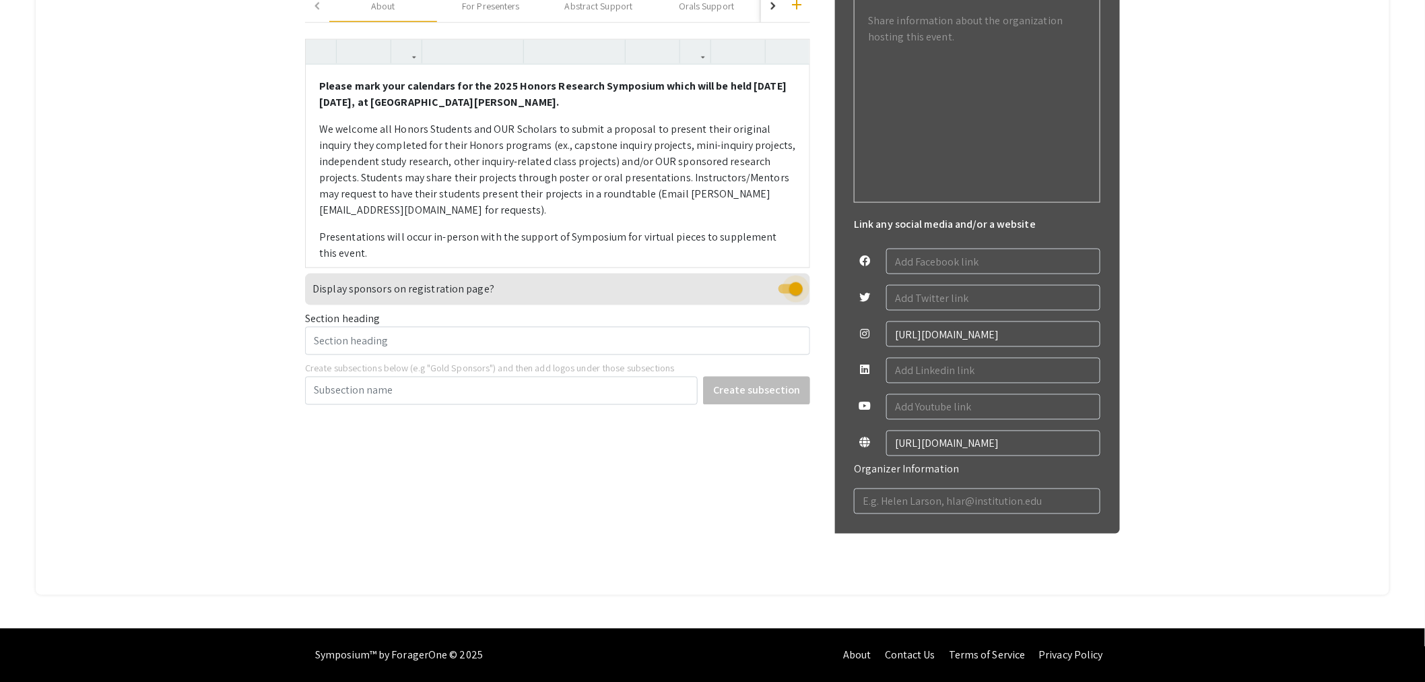
click at [793, 286] on span at bounding box center [790, 288] width 24 height 9
click at [785, 294] on input "checkbox" at bounding box center [785, 294] width 1 height 1
checkbox input "false"
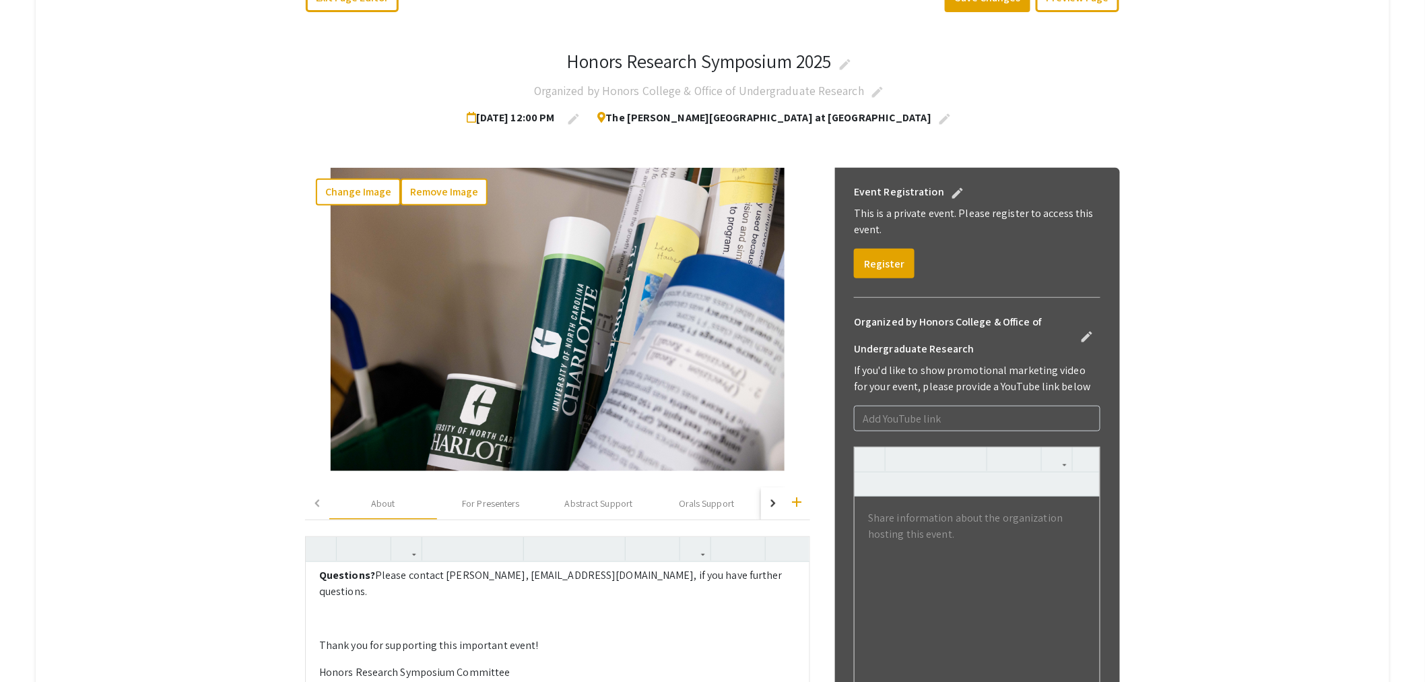
scroll to position [125, 0]
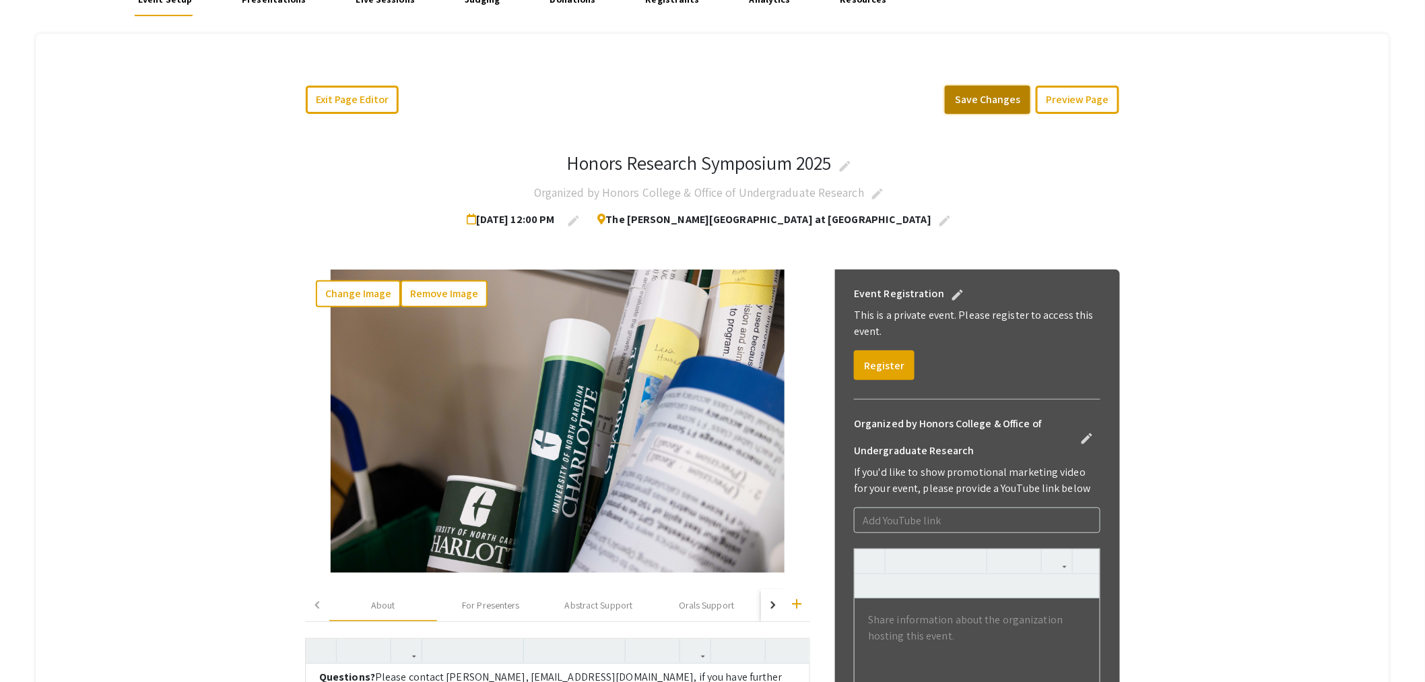
click at [1022, 102] on button "Save Changes" at bounding box center [988, 100] width 86 height 28
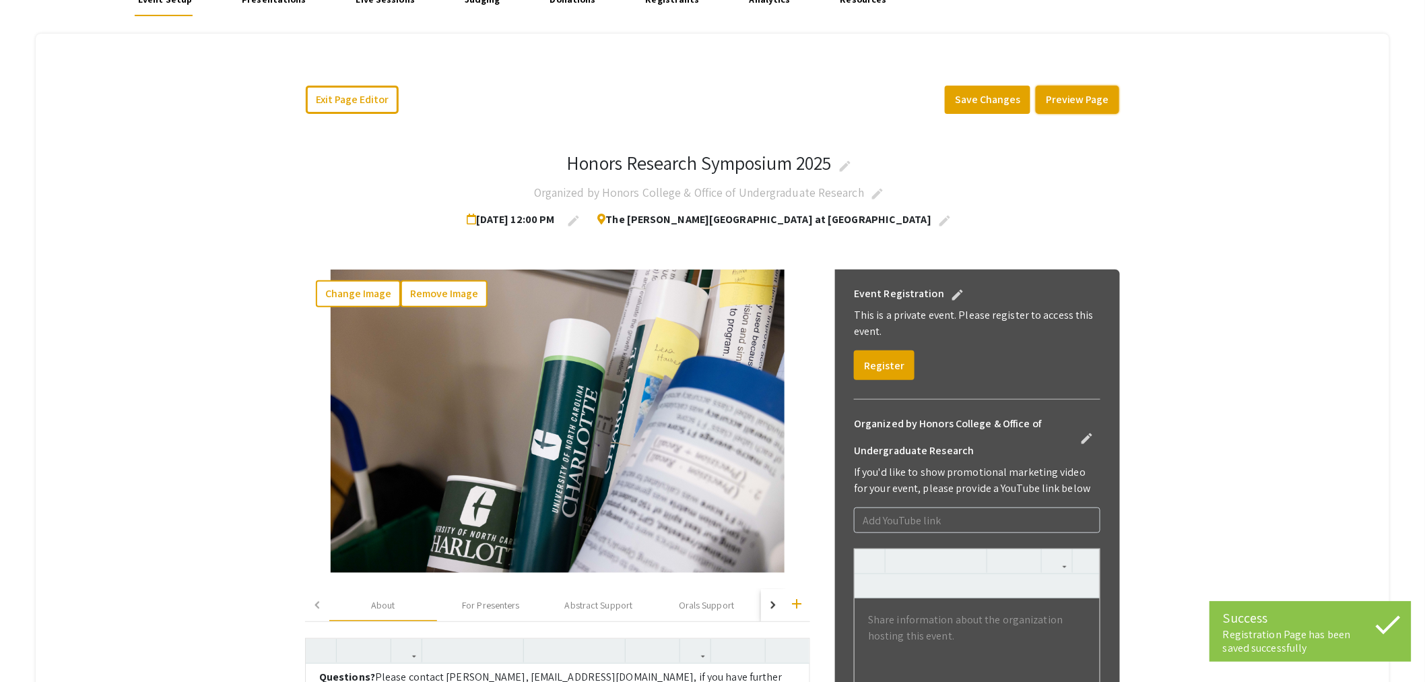
click at [1099, 97] on button "Preview Page" at bounding box center [1078, 100] width 84 height 28
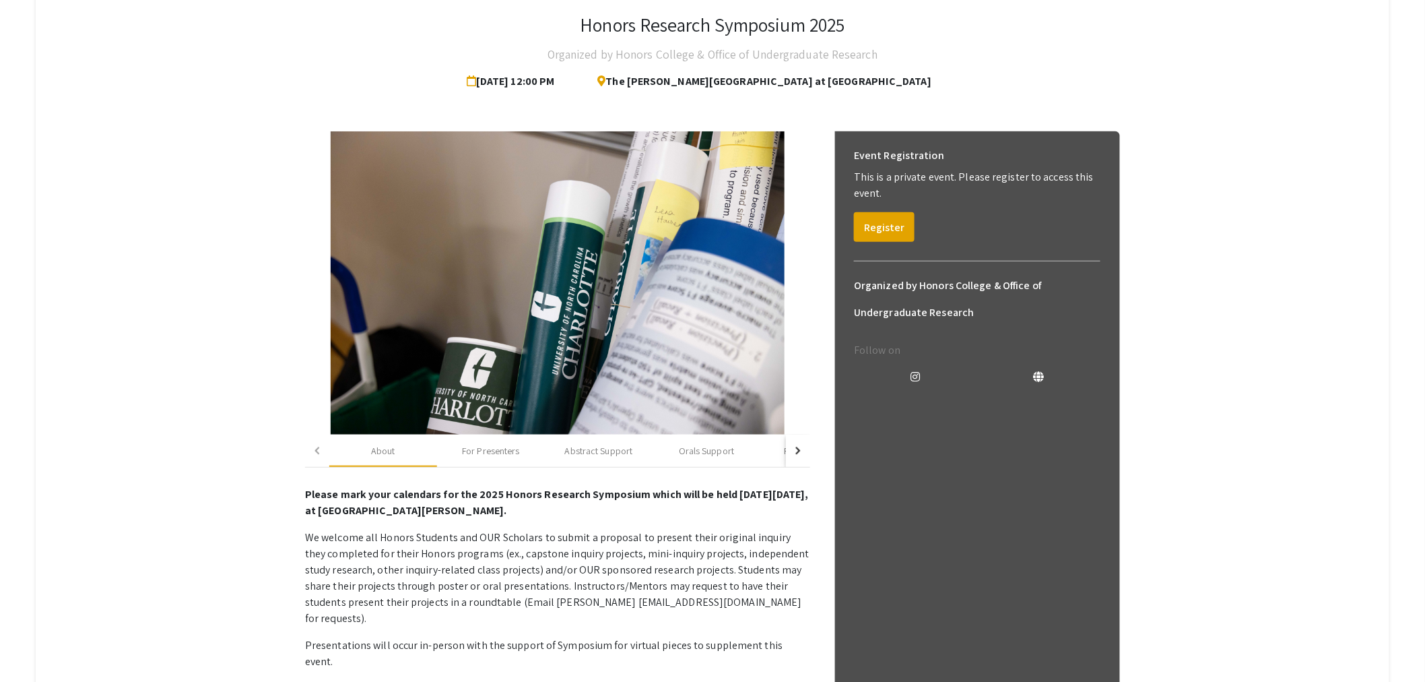
scroll to position [334, 0]
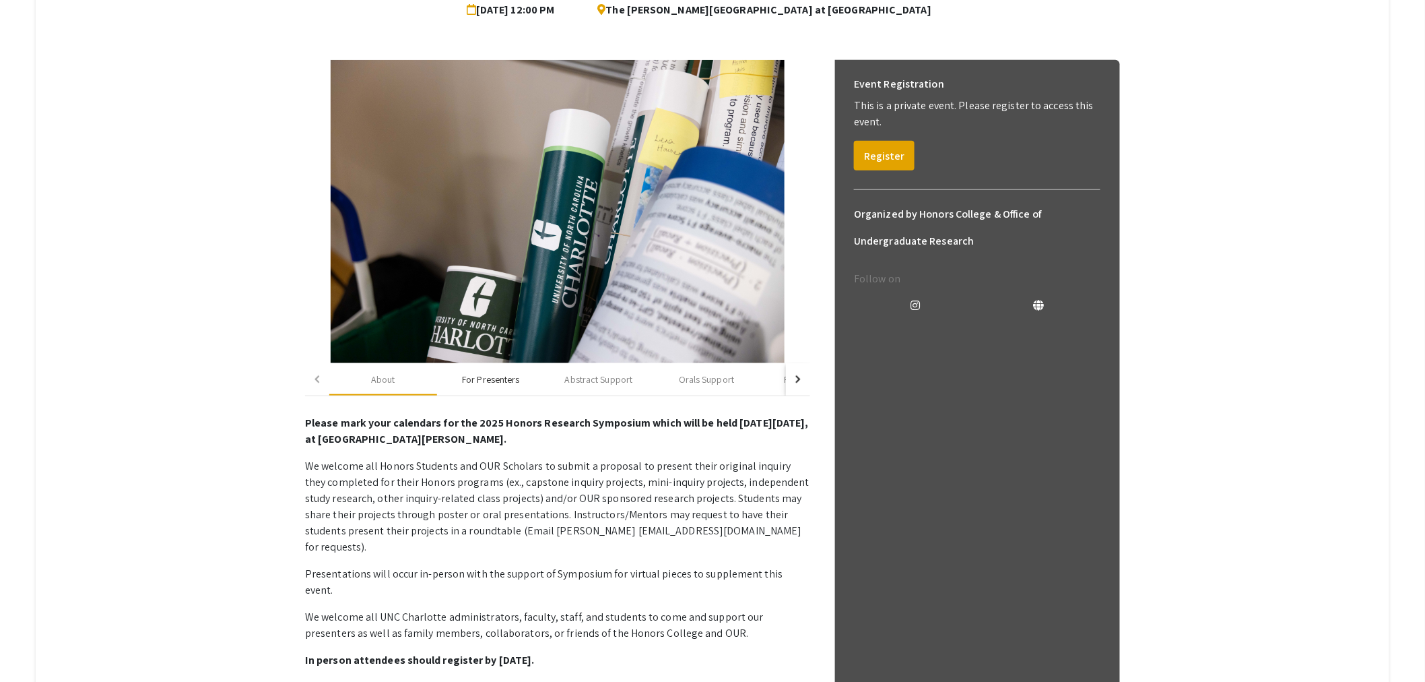
click at [480, 374] on div "For Presenters" at bounding box center [490, 379] width 57 height 14
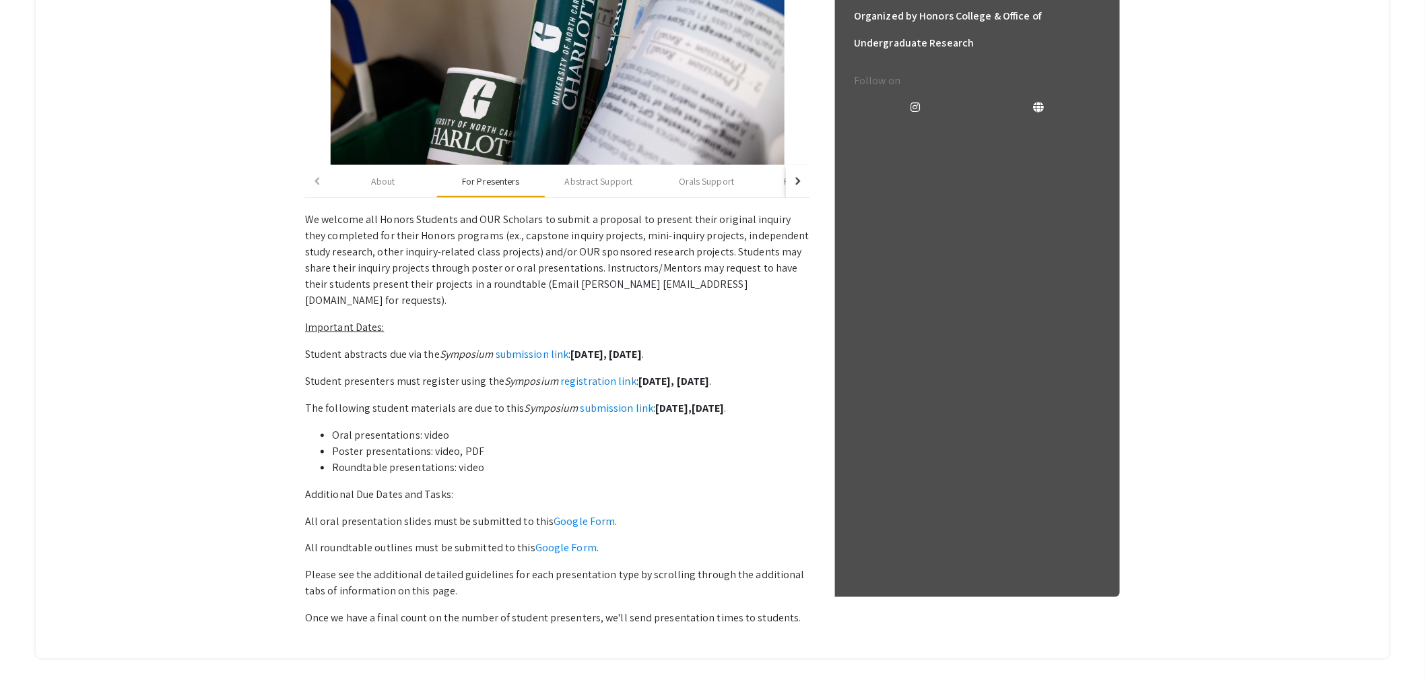
scroll to position [579, 0]
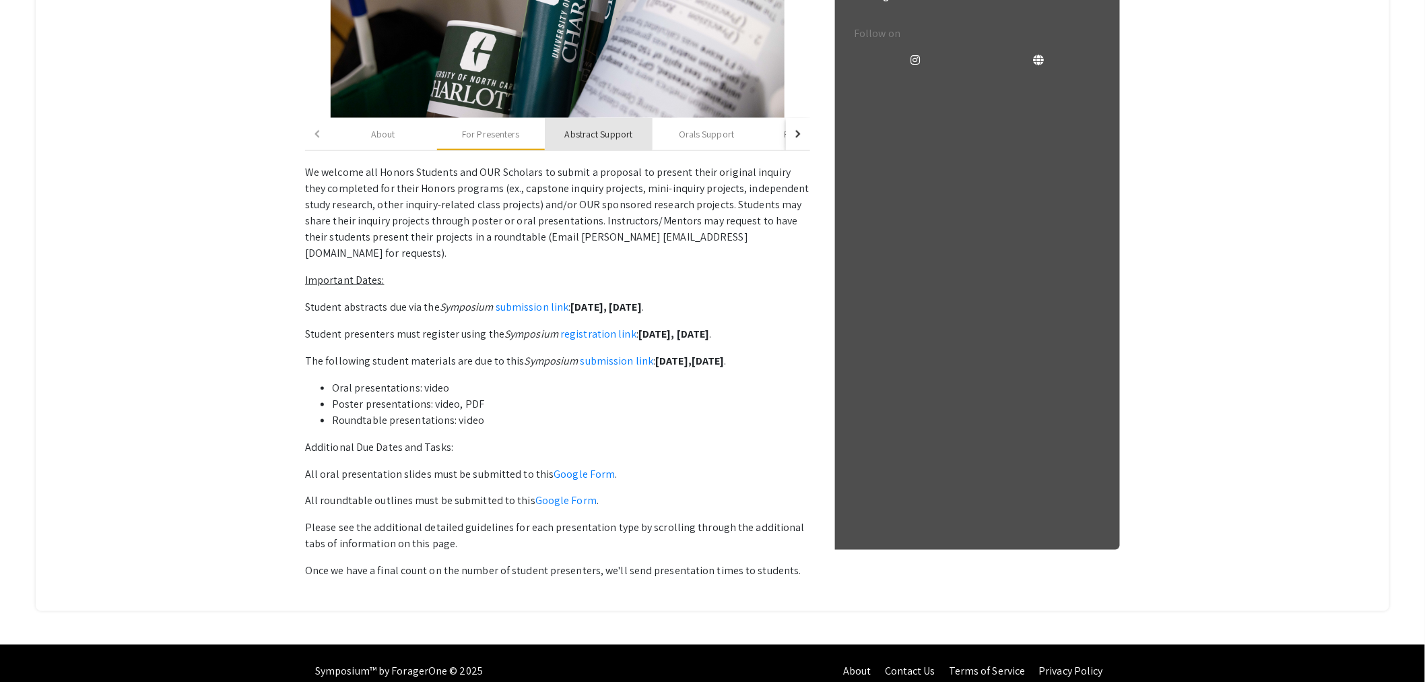
click at [589, 132] on div "Abstract Support" at bounding box center [599, 134] width 68 height 14
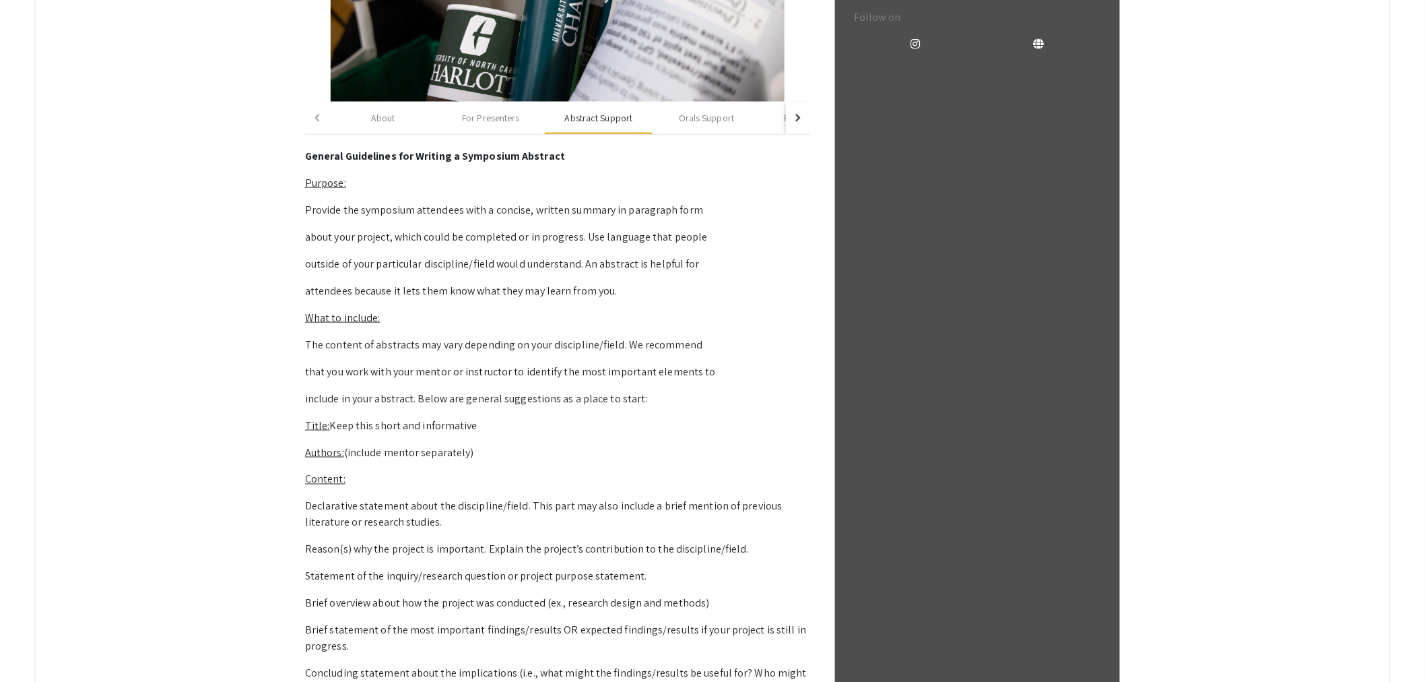
scroll to position [429, 0]
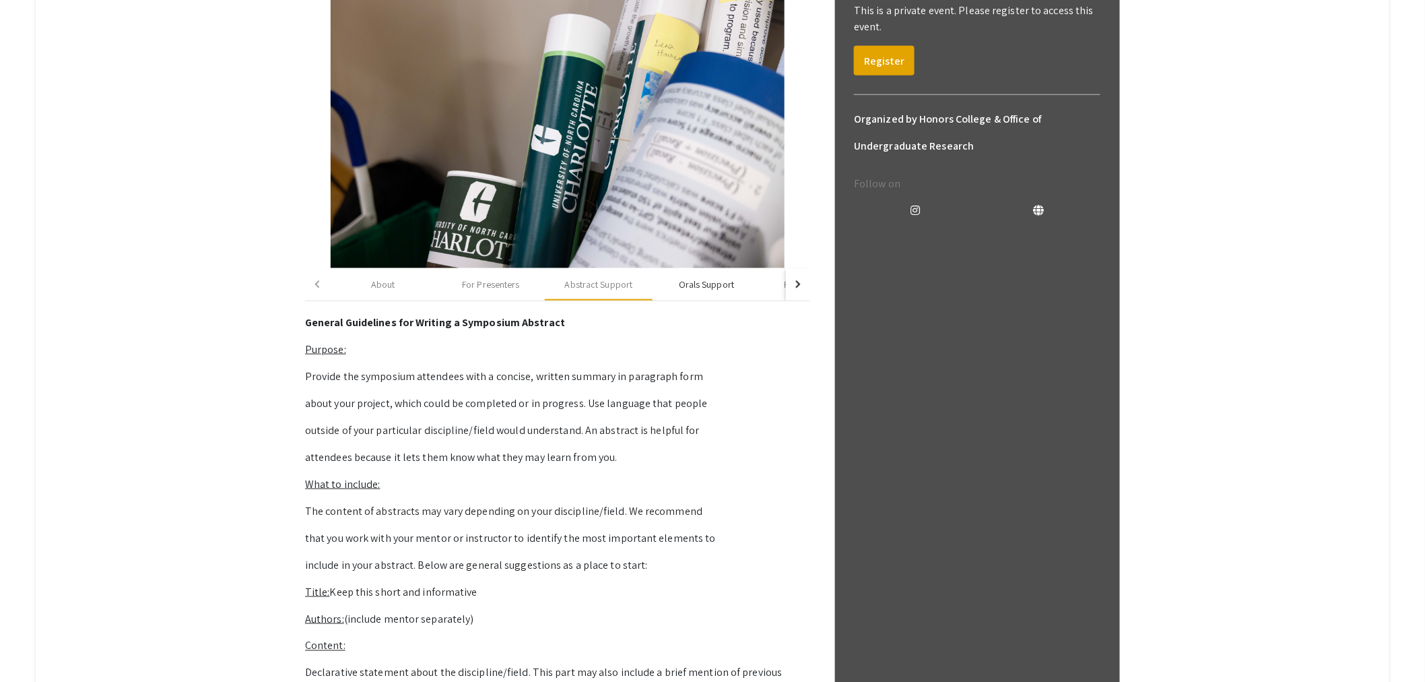
click at [692, 272] on div "Orals Support" at bounding box center [707, 284] width 108 height 32
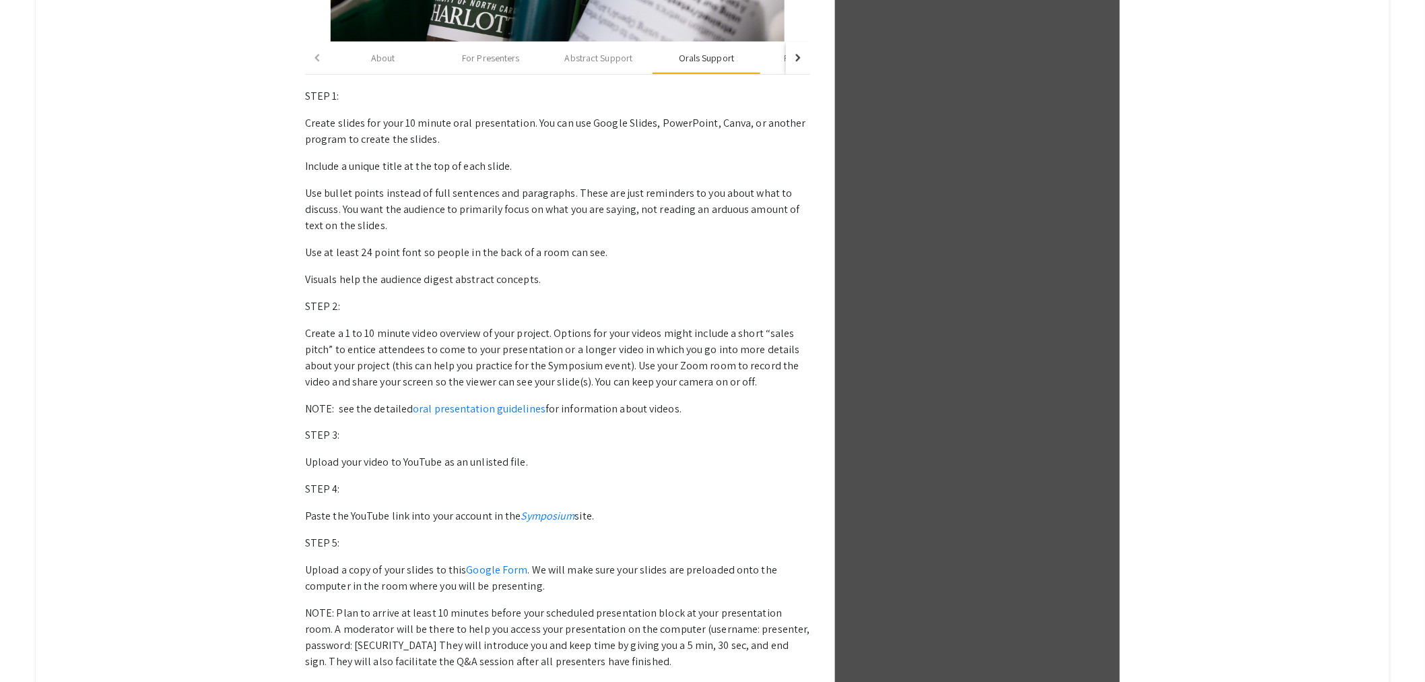
scroll to position [441, 0]
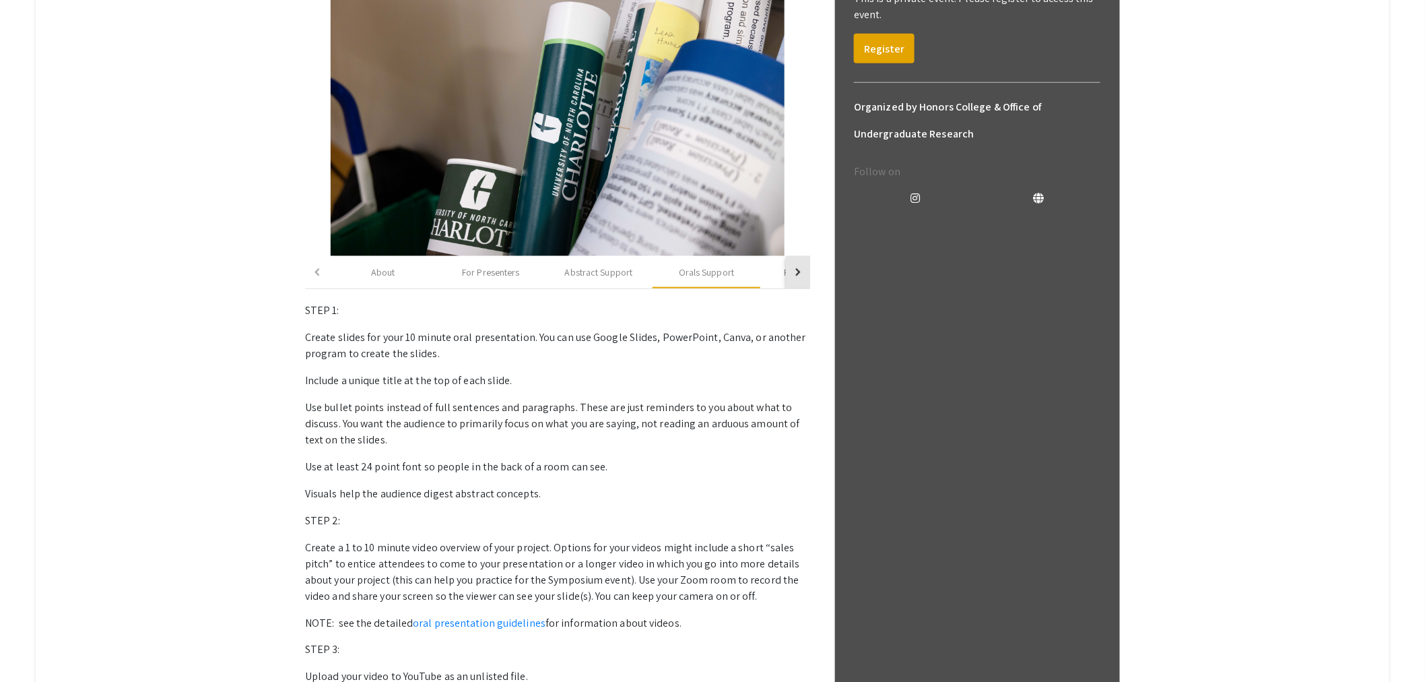
click at [810, 275] on button "button" at bounding box center [798, 272] width 24 height 32
click at [649, 271] on div "Poster Support" at bounding box center [662, 272] width 60 height 14
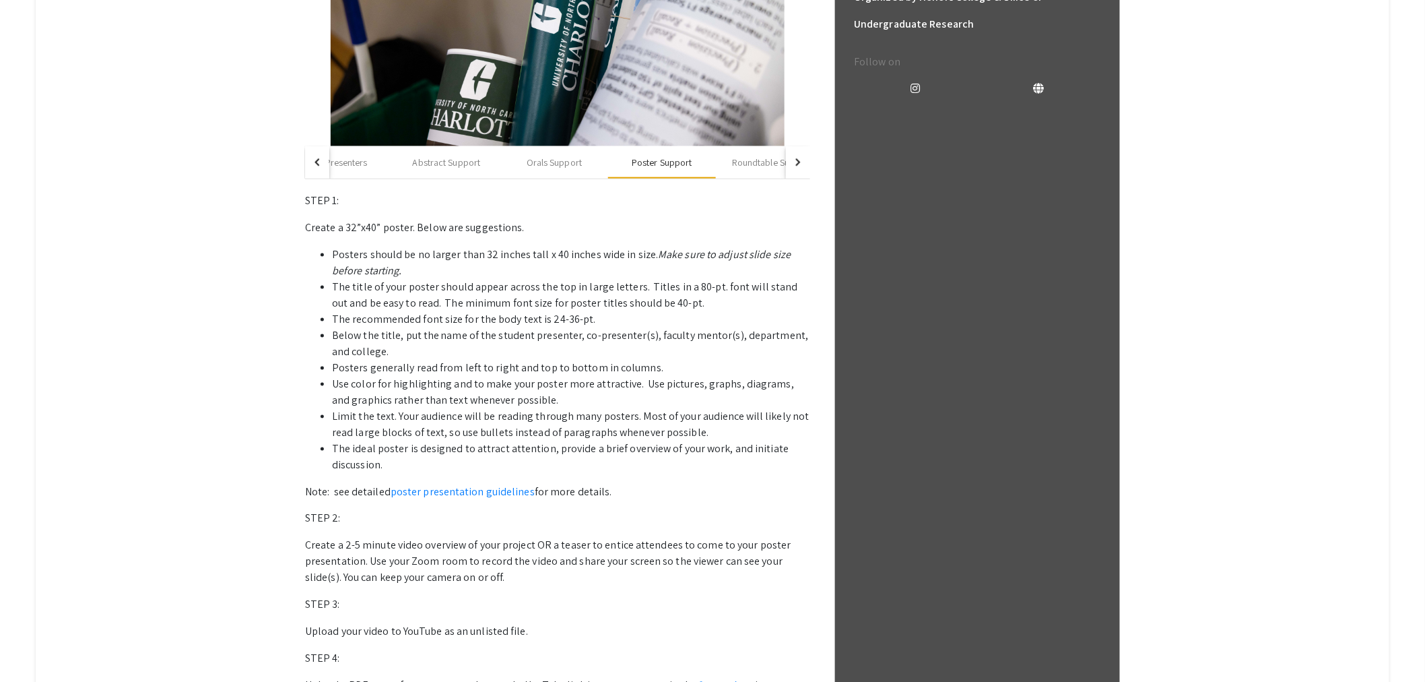
scroll to position [352, 0]
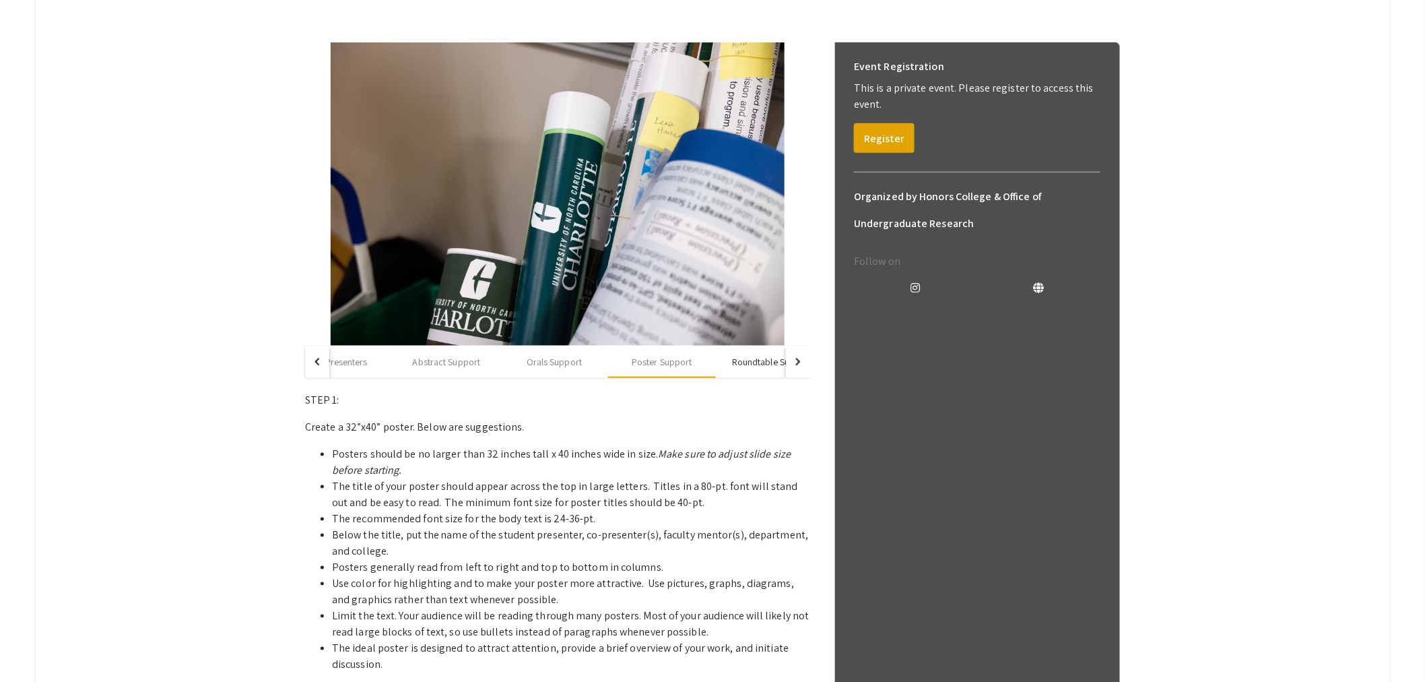
click at [759, 357] on div "Roundtable Support" at bounding box center [772, 362] width 80 height 14
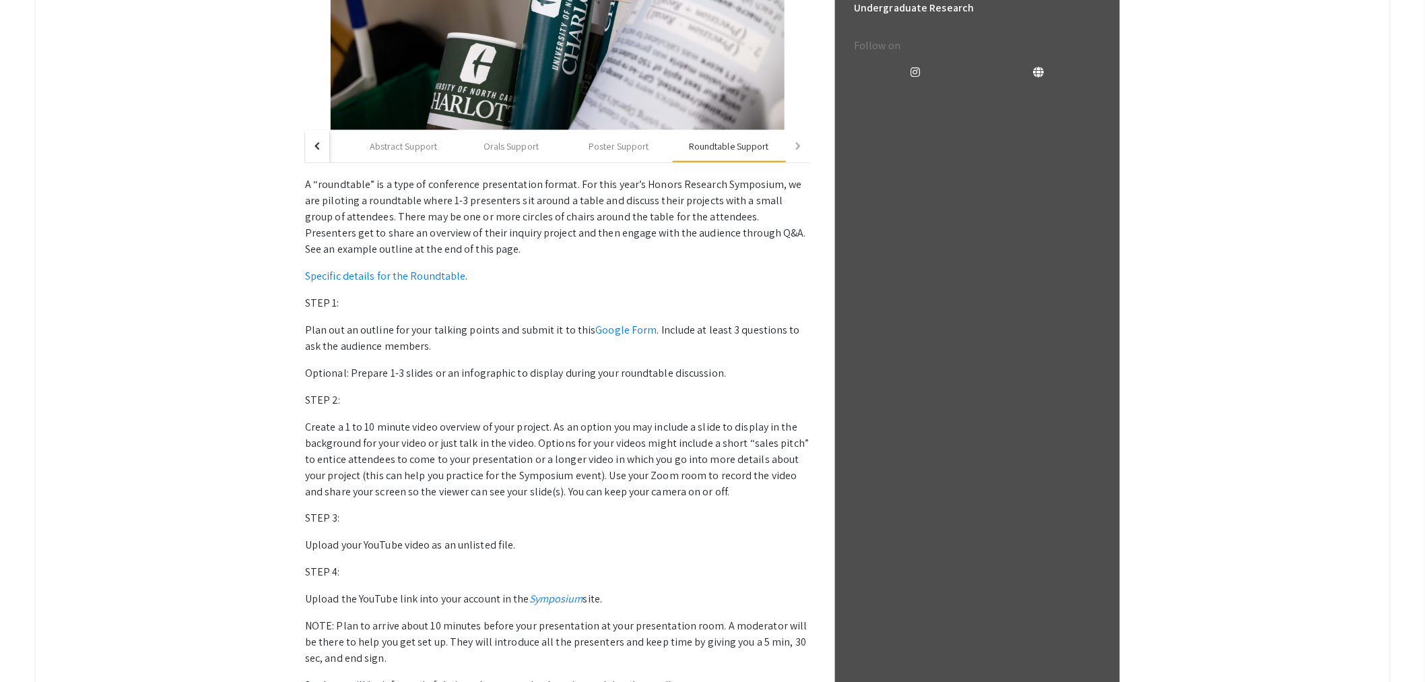
scroll to position [350, 0]
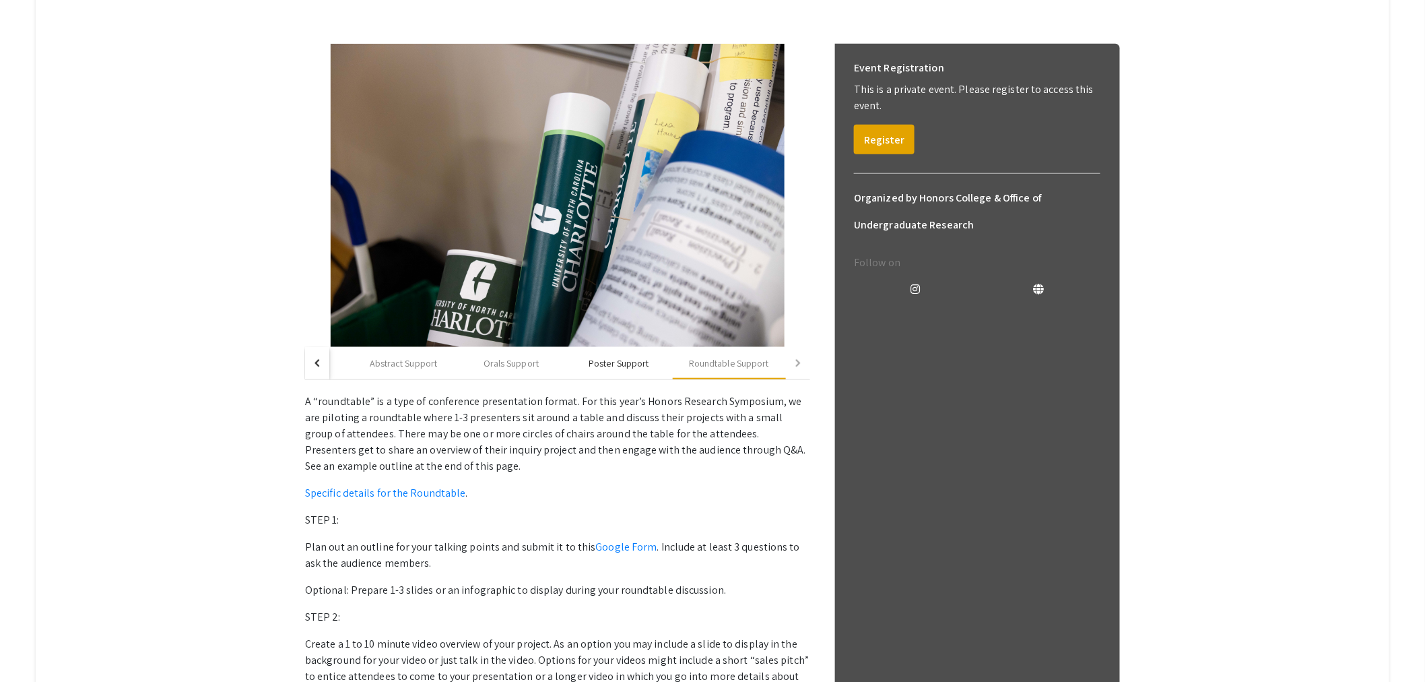
click at [644, 361] on div "Poster Support" at bounding box center [619, 363] width 60 height 14
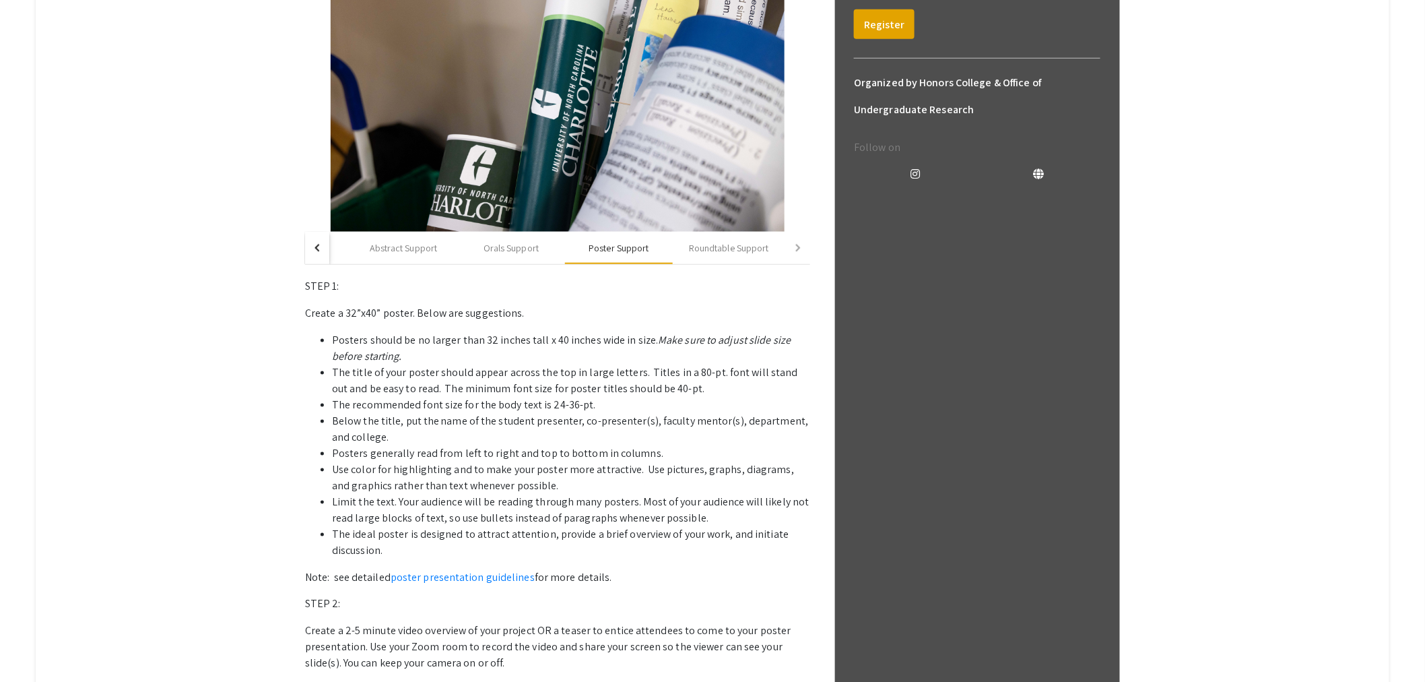
scroll to position [352, 0]
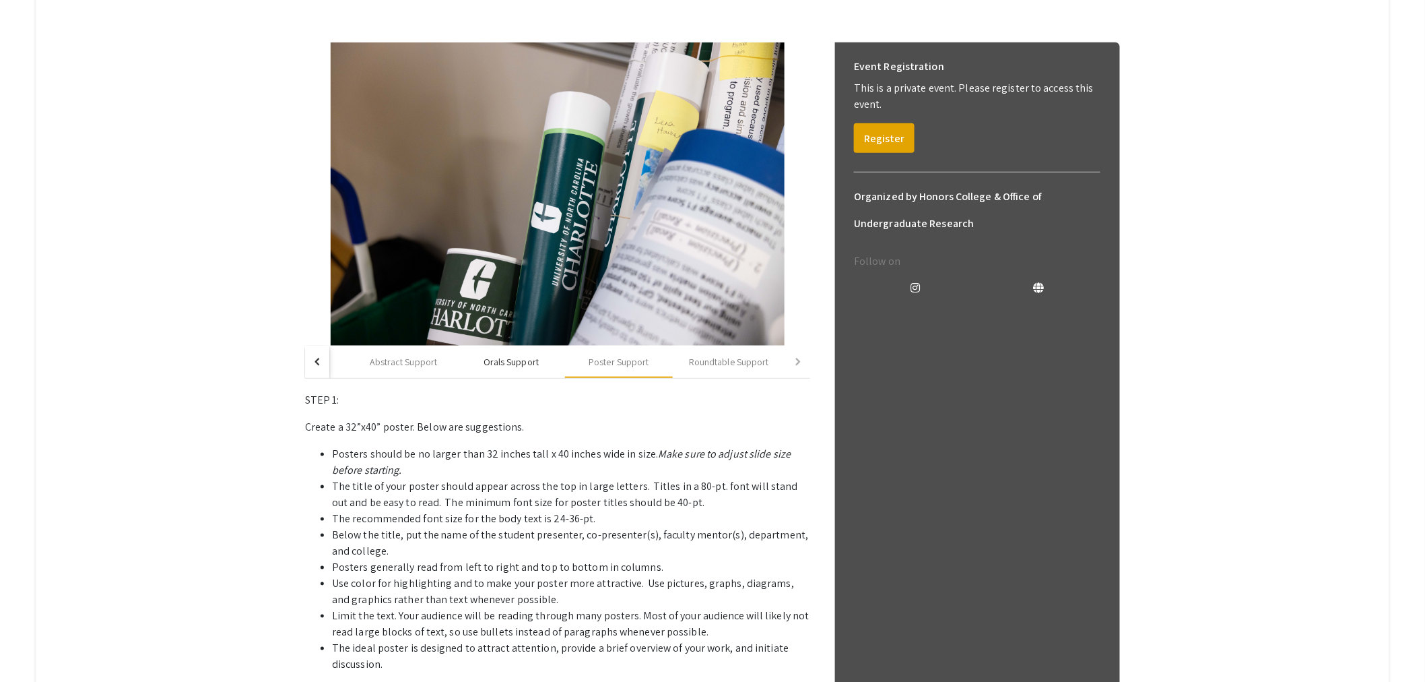
click at [522, 361] on div "Orals Support" at bounding box center [511, 362] width 55 height 14
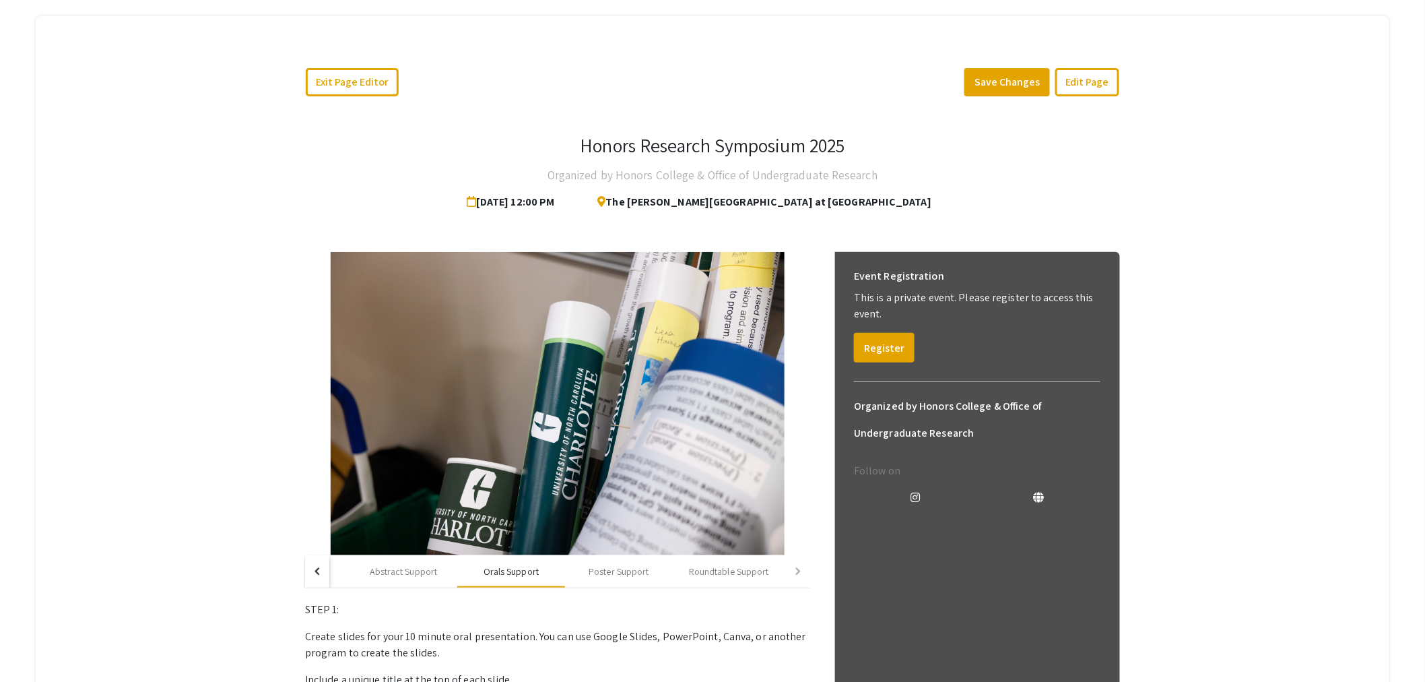
scroll to position [0, 0]
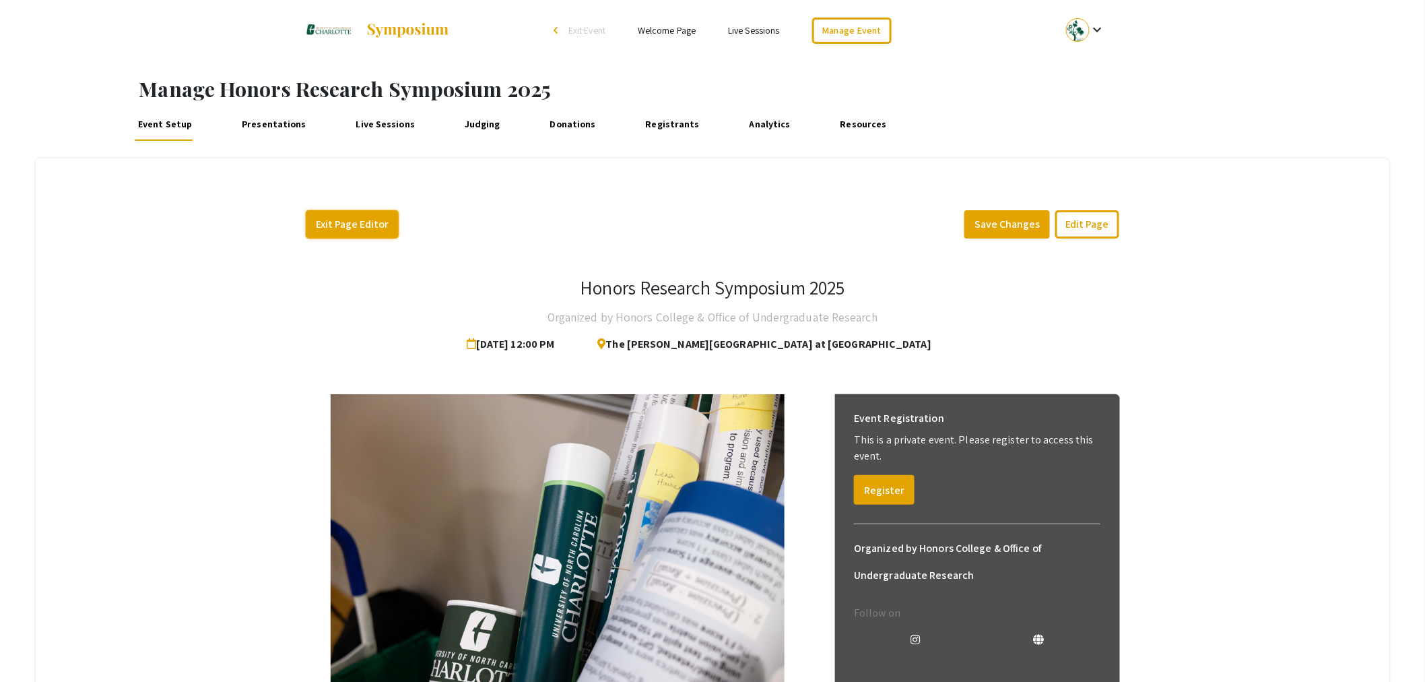
click at [393, 219] on button "Exit Page Editor" at bounding box center [352, 224] width 93 height 28
